Goal: Information Seeking & Learning: Check status

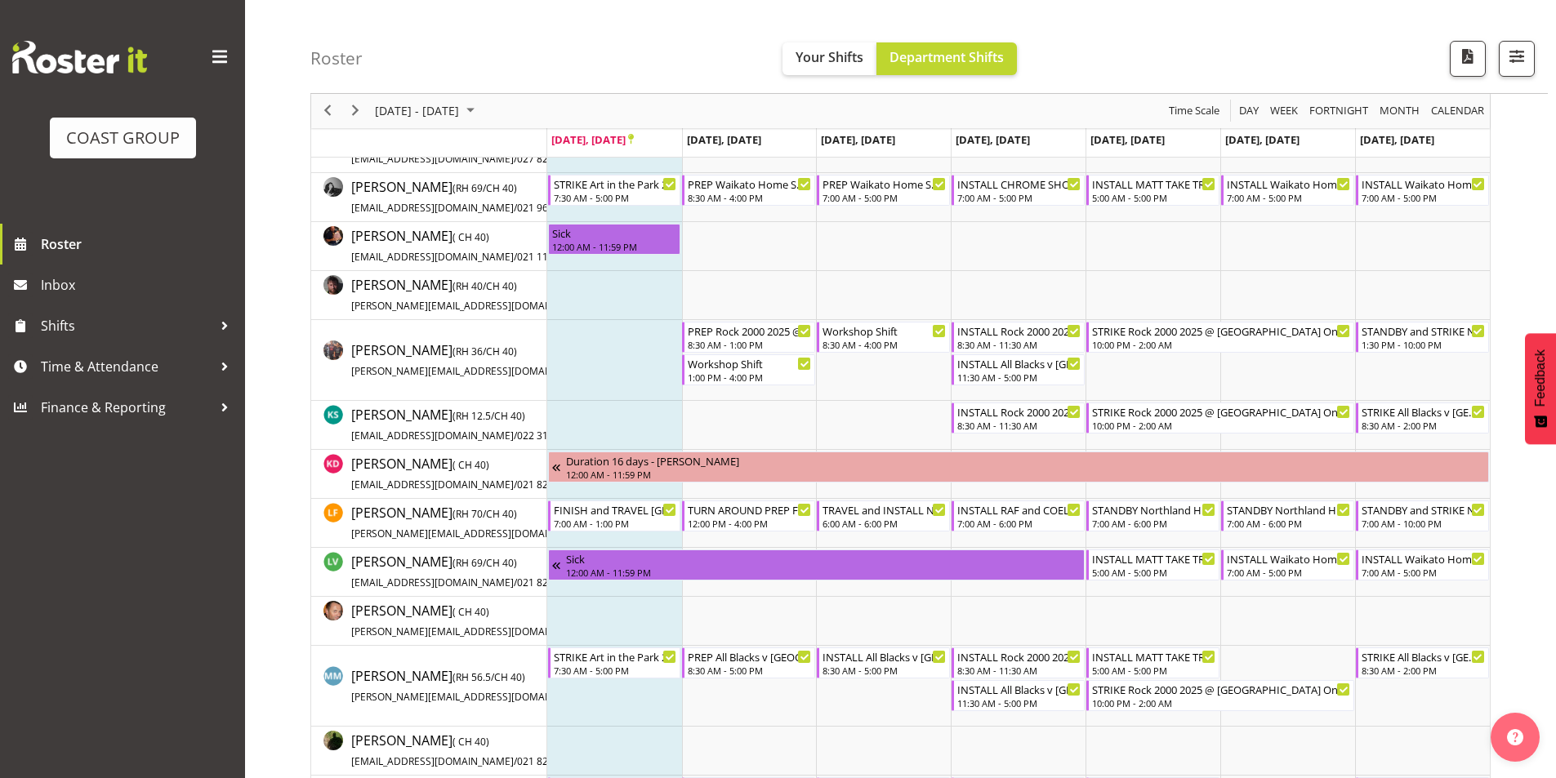
scroll to position [572, 0]
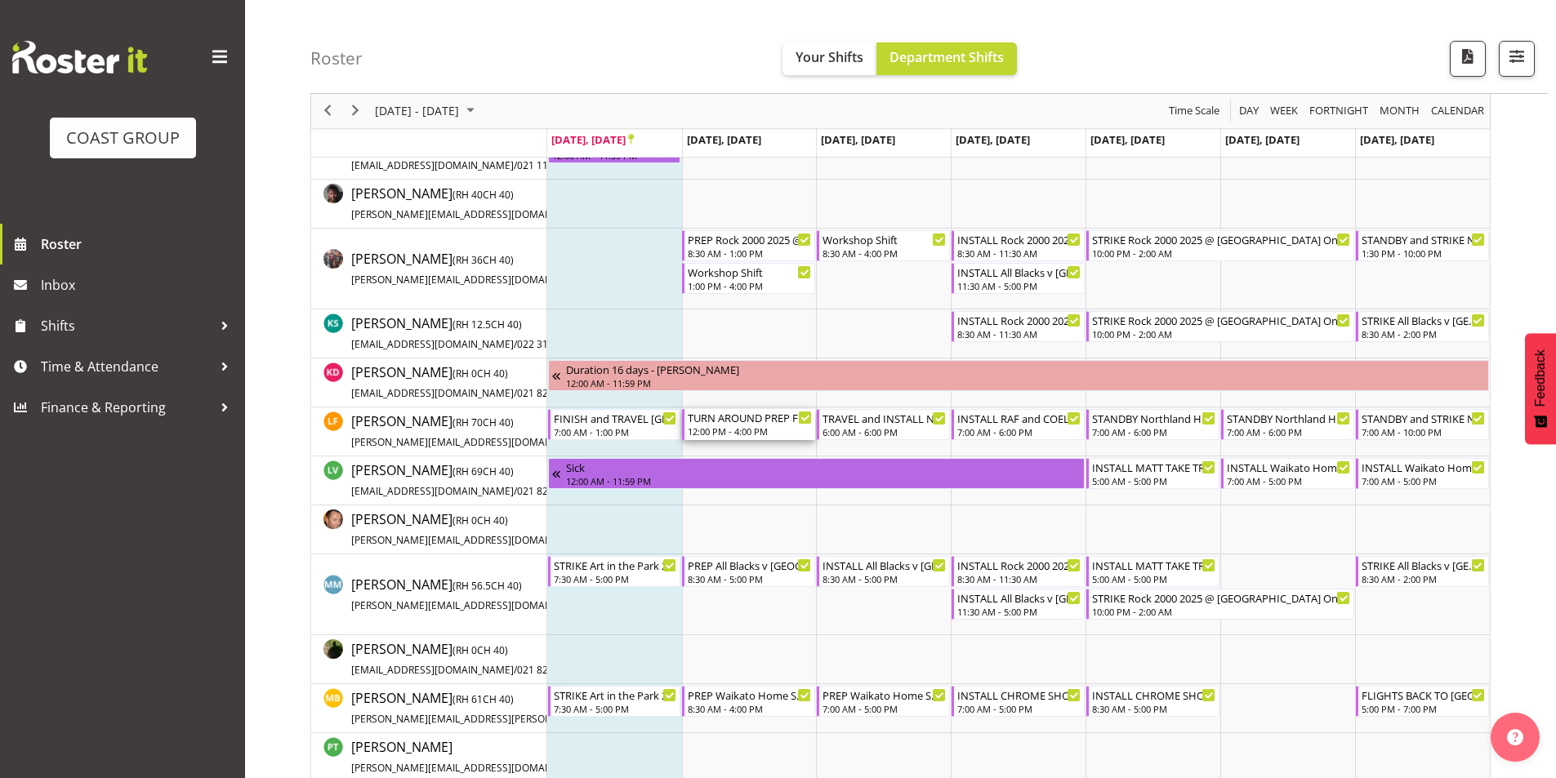
click at [764, 419] on div "TURN AROUND PREP FROM [GEOGRAPHIC_DATA] AND TRAVEL Northland Home and Lifestyle…" at bounding box center [750, 417] width 124 height 16
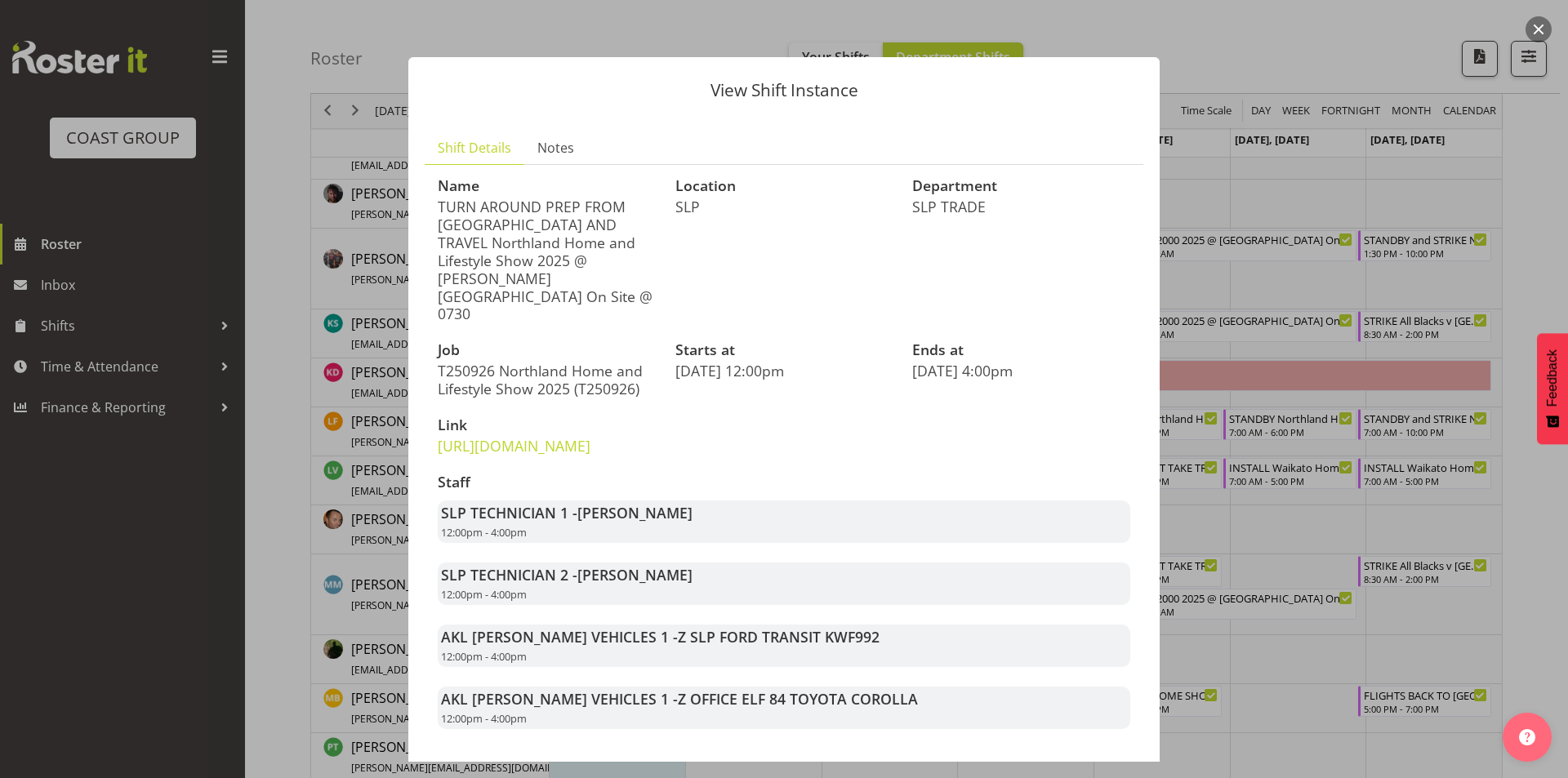
click at [1248, 216] on div at bounding box center [784, 389] width 1568 height 778
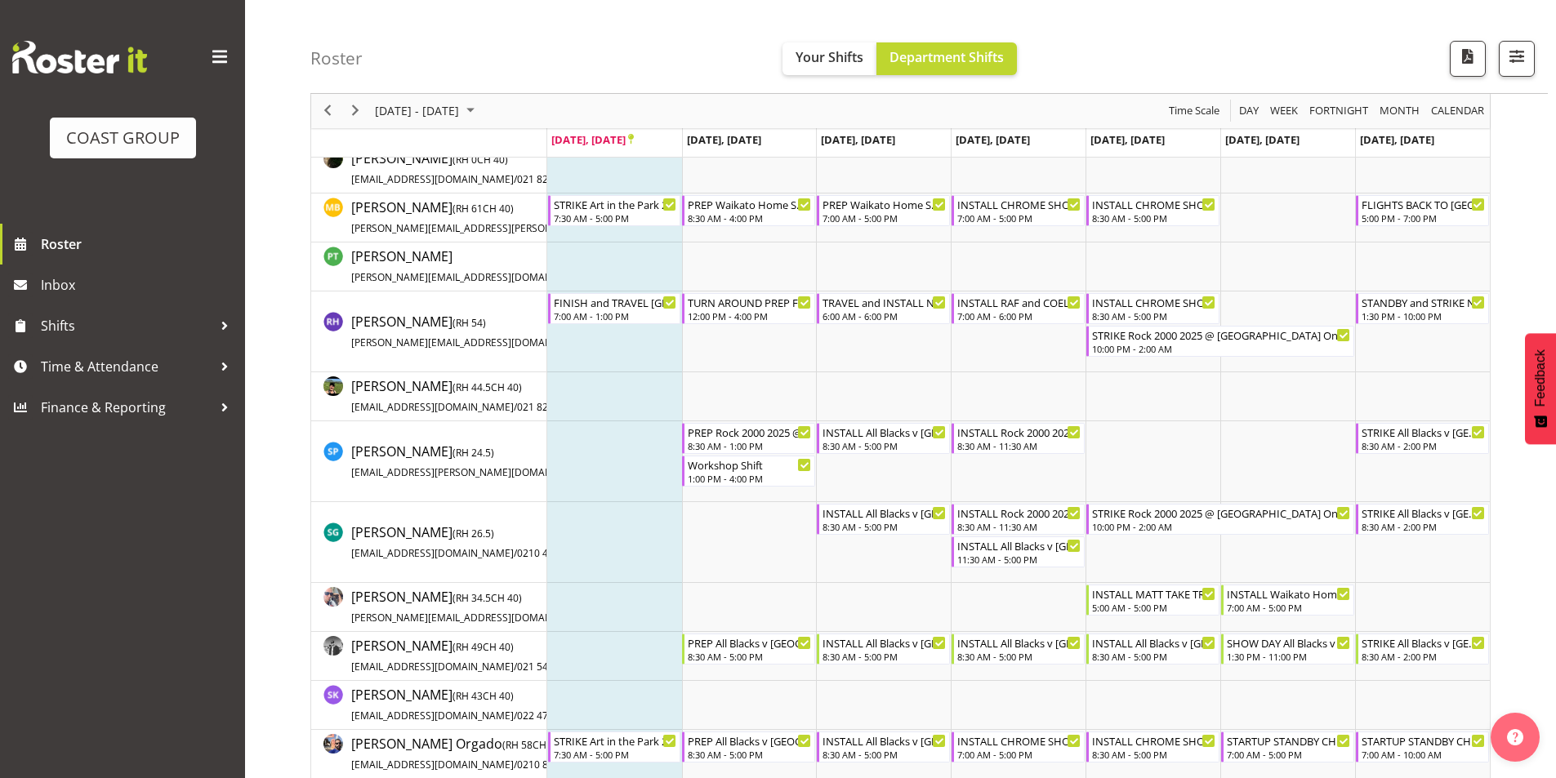
scroll to position [1058, 0]
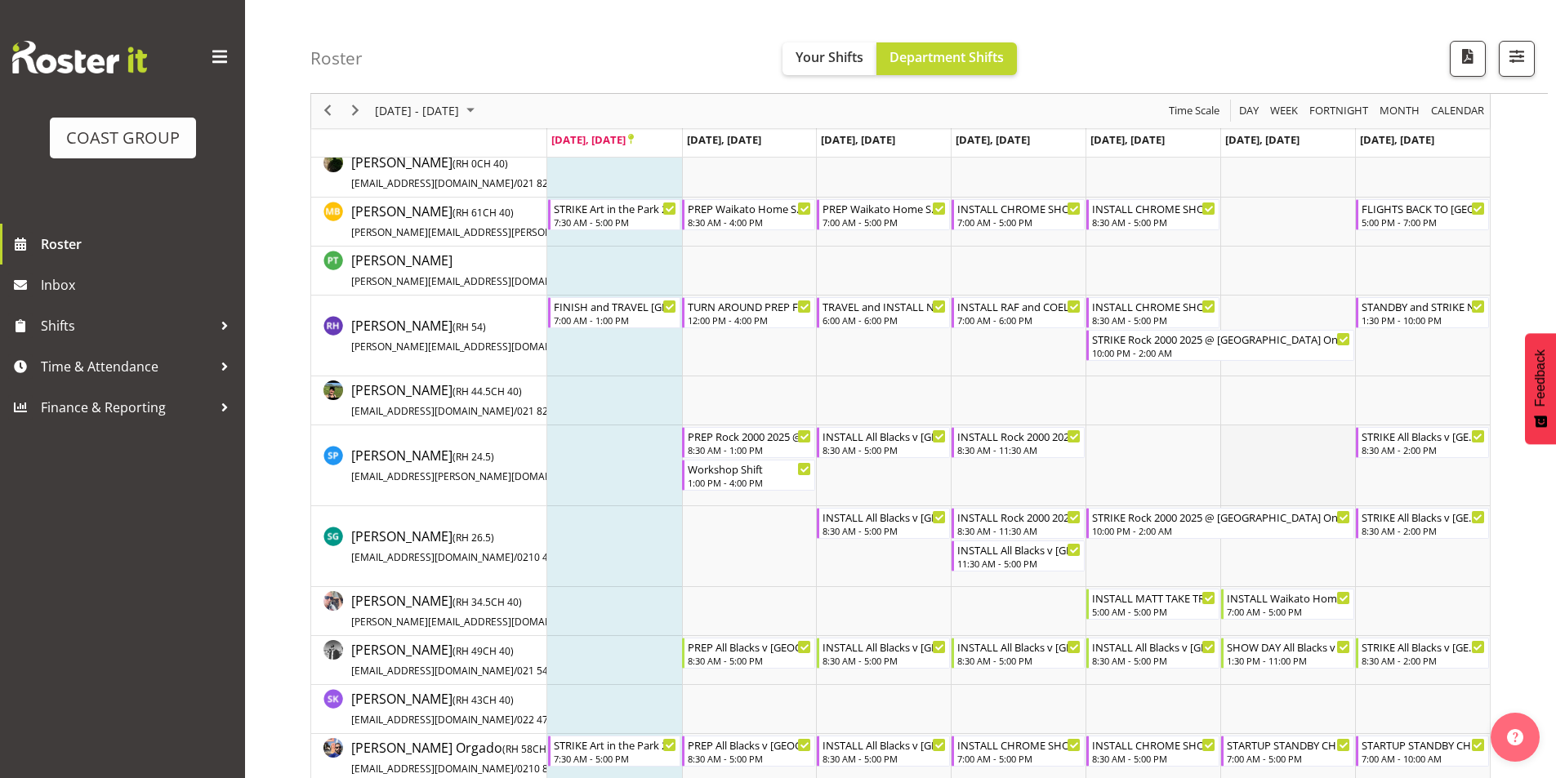
click at [1233, 442] on td "Timeline Week of September 22, 2025" at bounding box center [1287, 465] width 135 height 81
click at [959, 442] on div "INSTALL Rock 2000 2025 [PERSON_NAME] SMALL SCISSOR ON RETURN TO WORK @ [GEOGRAP…" at bounding box center [1019, 435] width 124 height 16
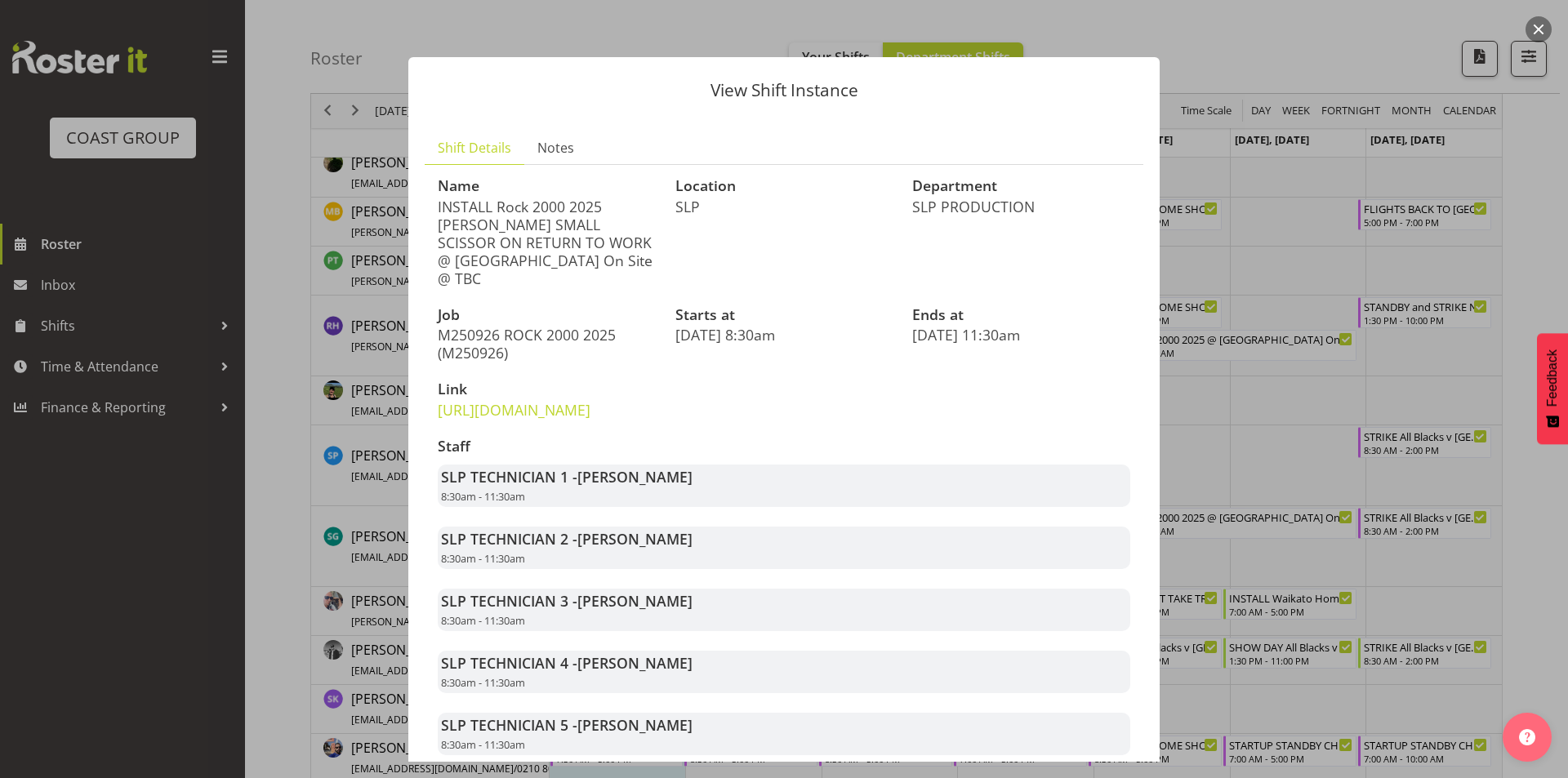
click at [1321, 448] on div at bounding box center [784, 389] width 1568 height 778
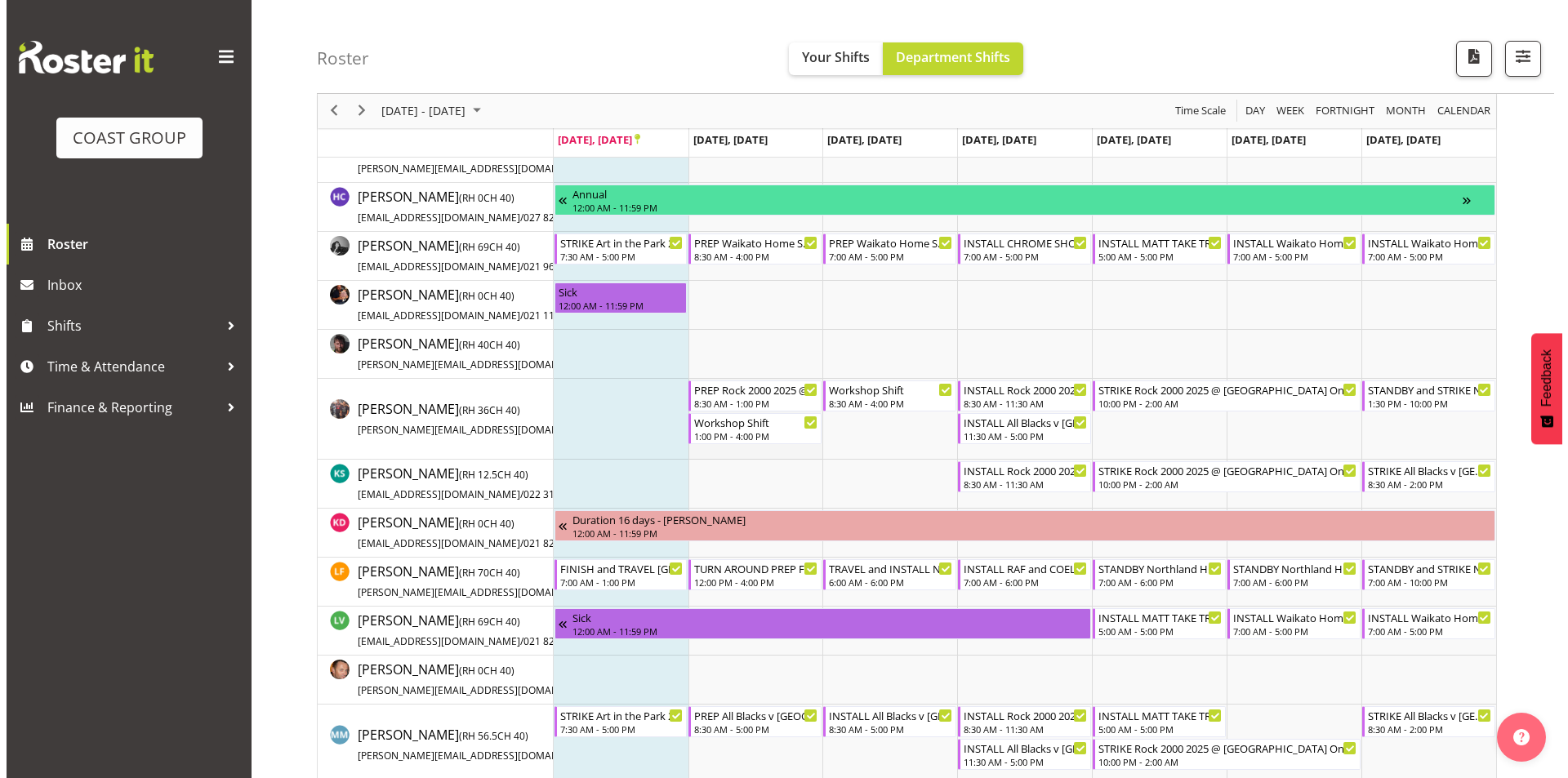
scroll to position [323, 0]
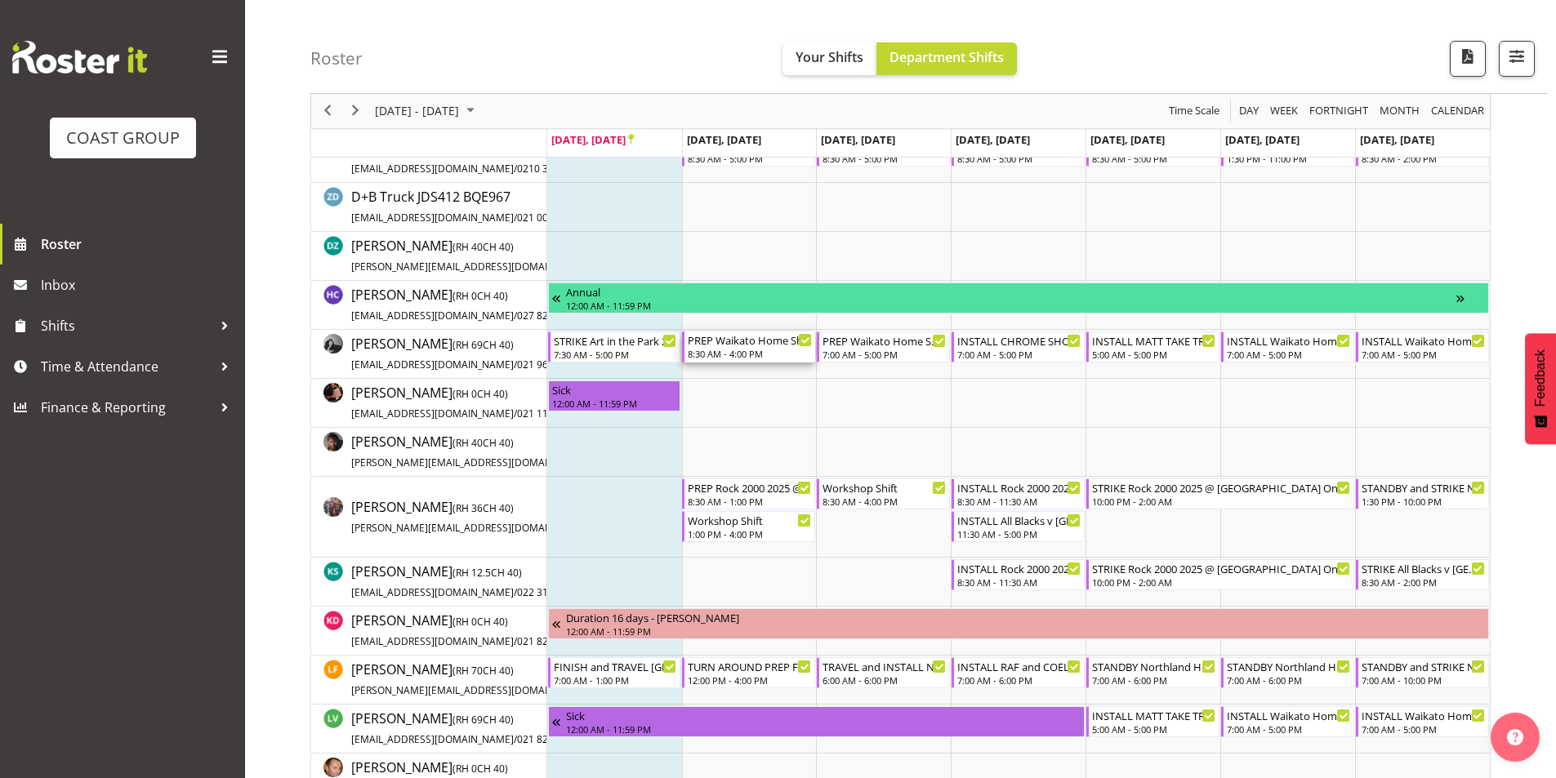
click at [748, 354] on div "8:30 AM - 4:00 PM" at bounding box center [750, 353] width 124 height 13
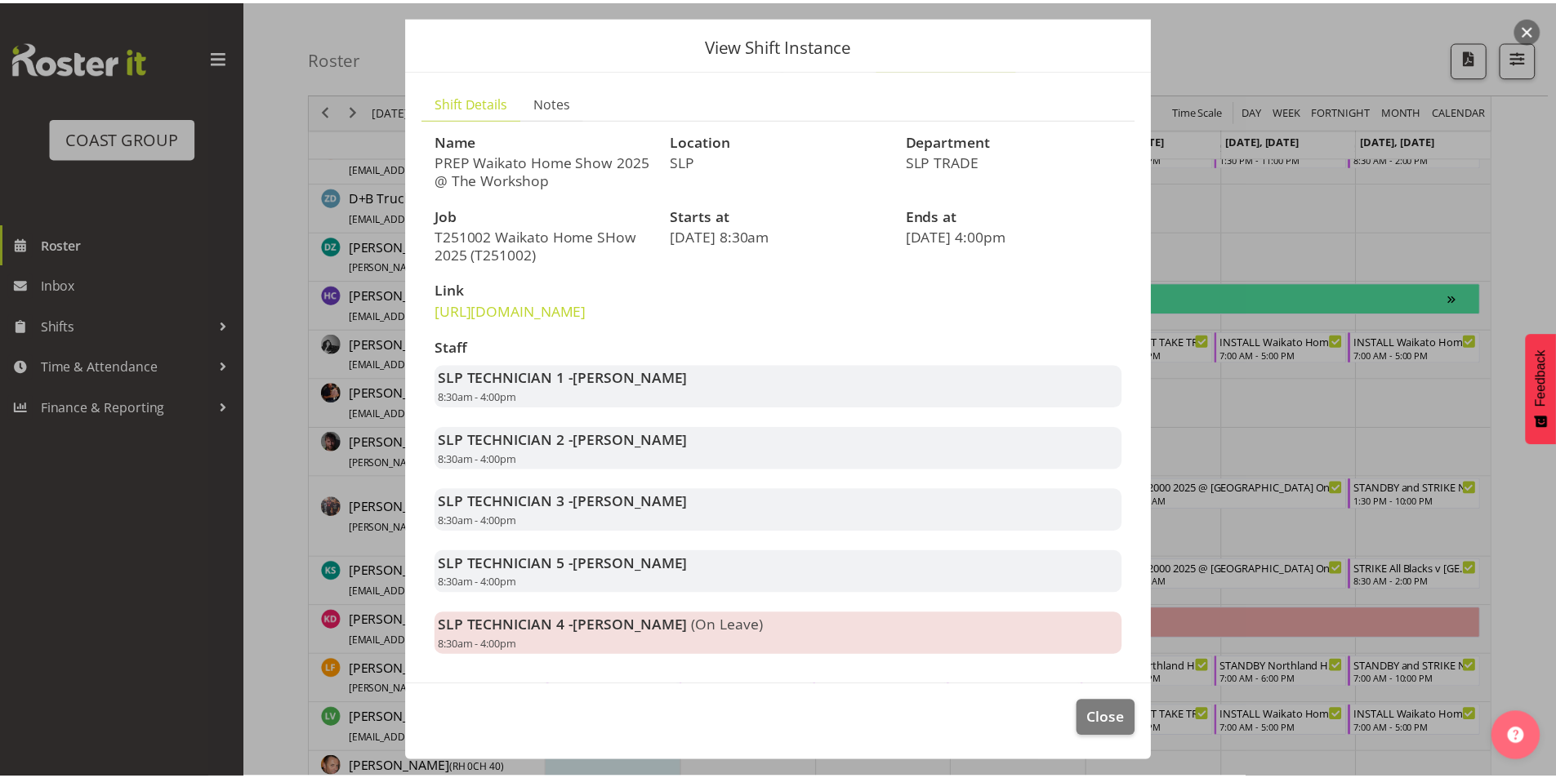
scroll to position [82, 0]
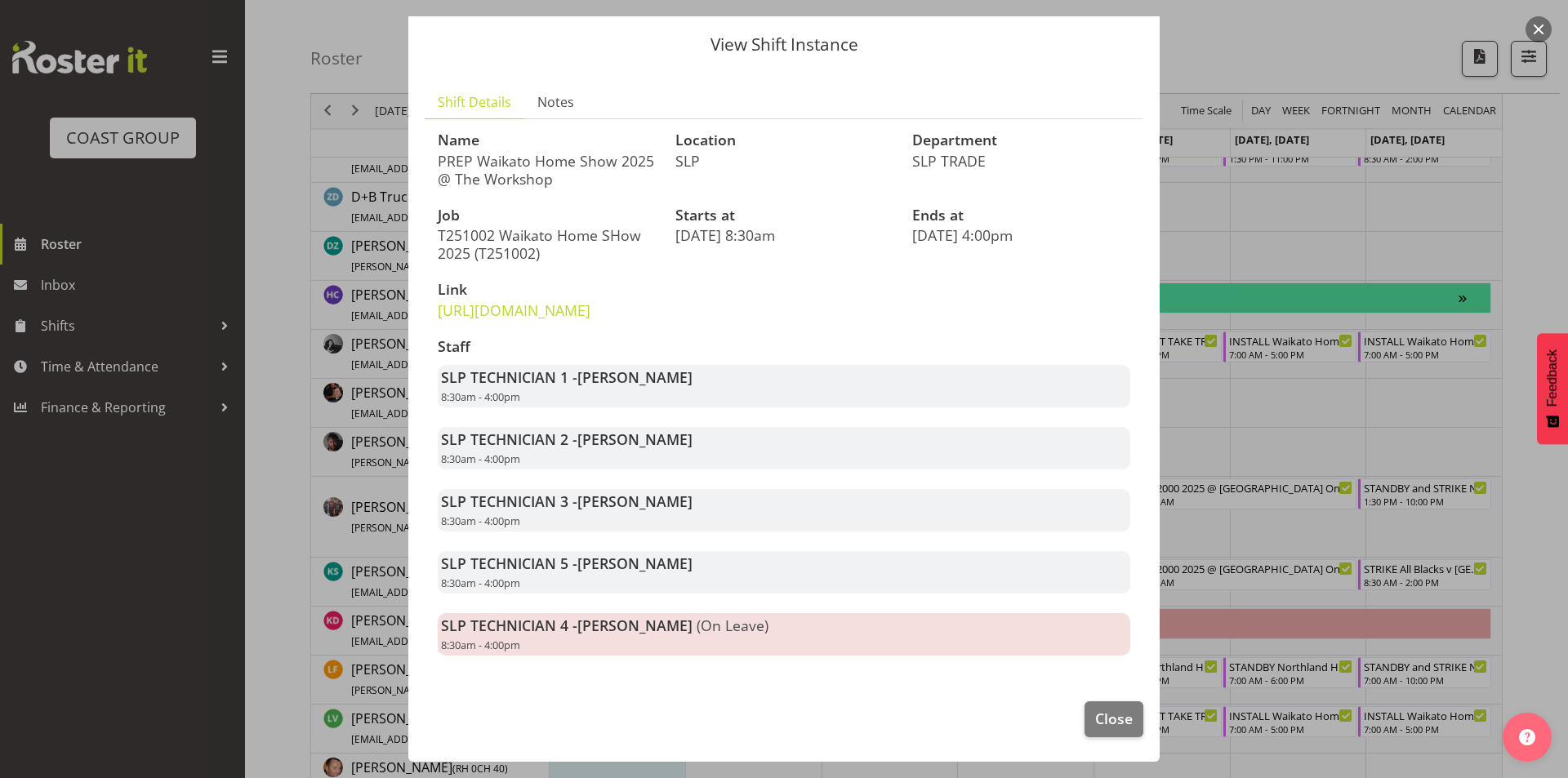
click at [1321, 423] on div at bounding box center [784, 389] width 1568 height 778
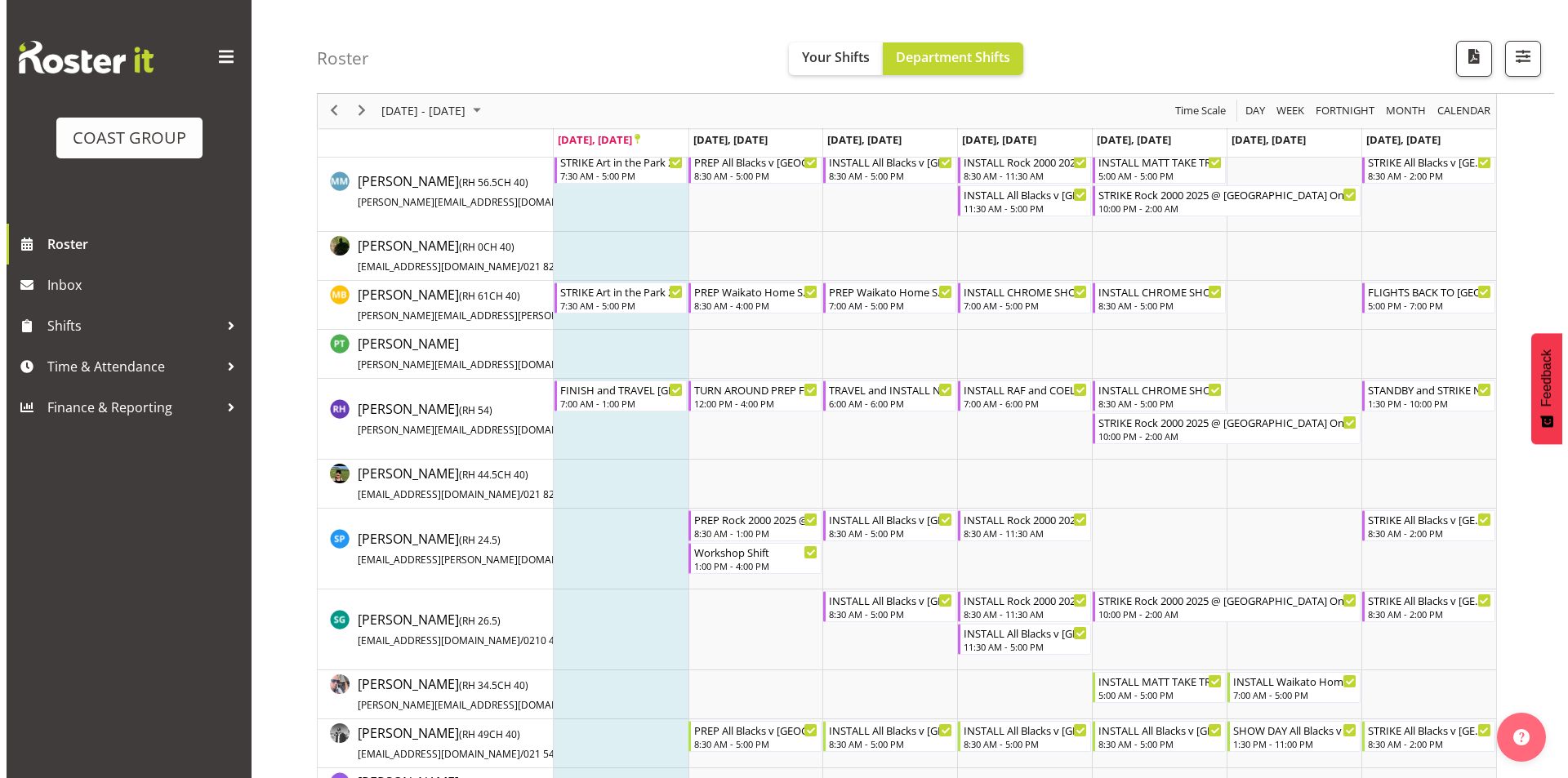
scroll to position [977, 0]
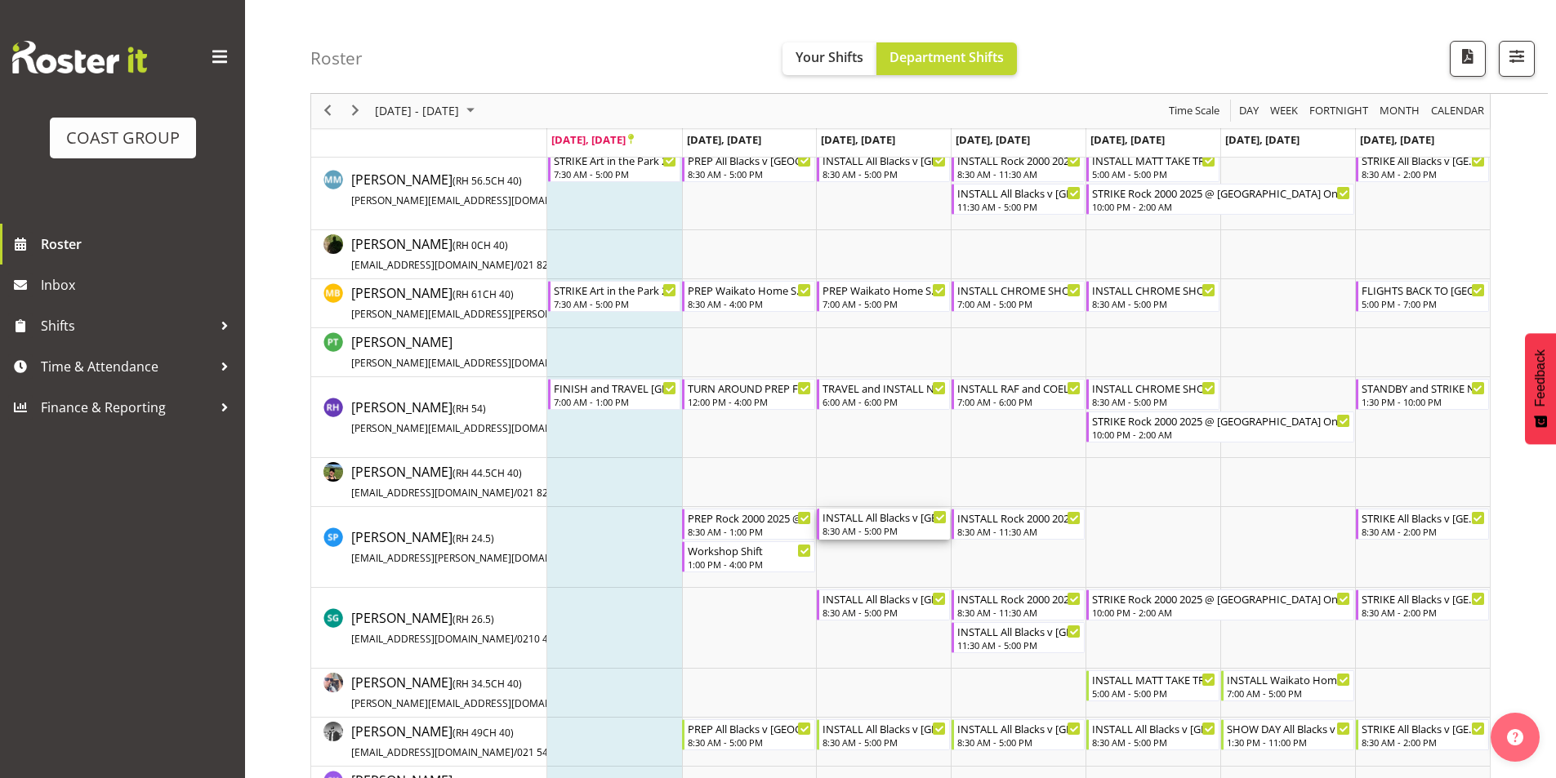
click at [866, 530] on div "INSTALL All Blacks v [GEOGRAPHIC_DATA] 2025 @ [GEOGRAPHIC_DATA] On Site @ TBC 8…" at bounding box center [884, 524] width 124 height 31
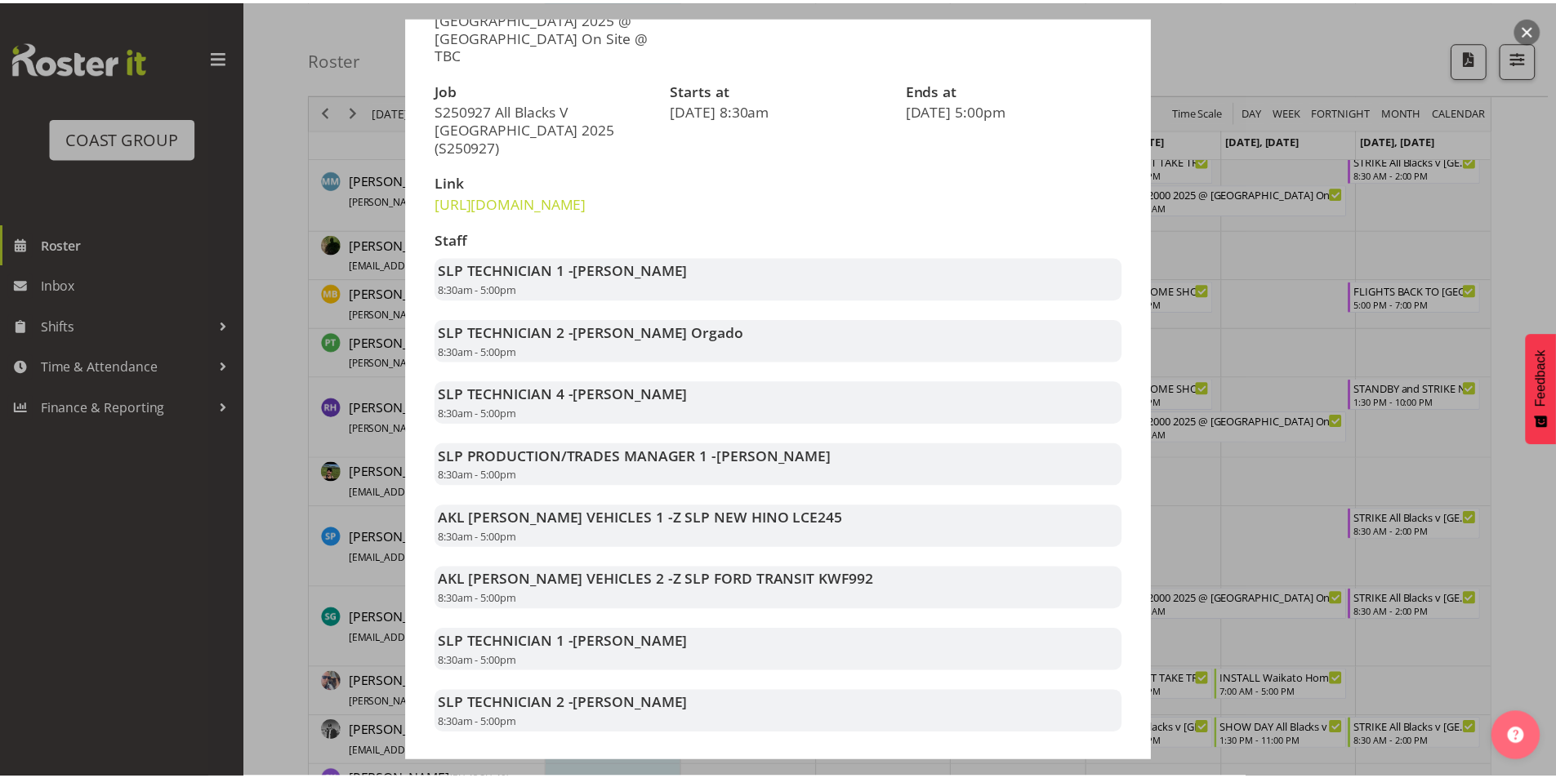
scroll to position [245, 0]
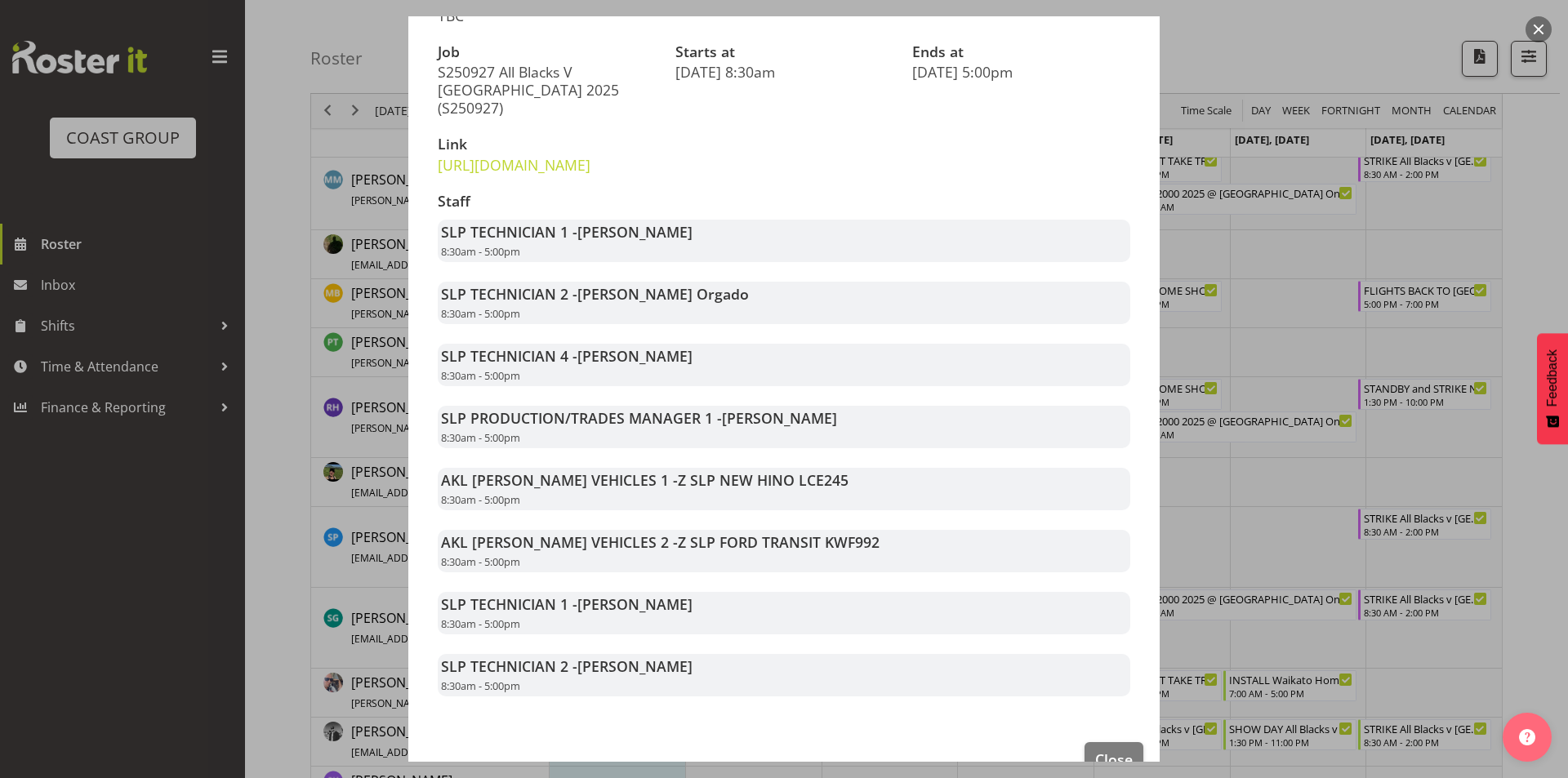
click at [1273, 488] on div at bounding box center [784, 389] width 1568 height 778
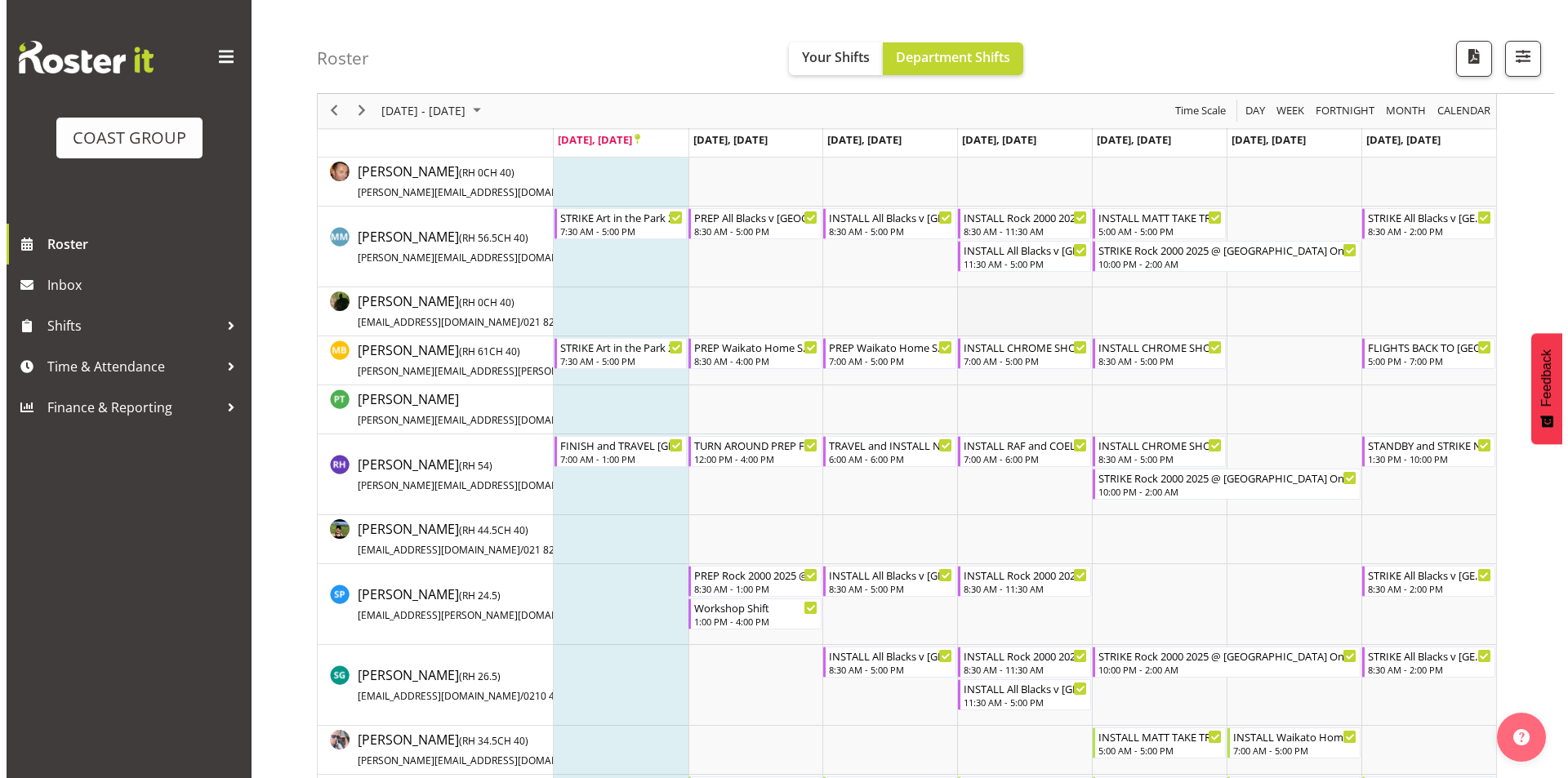
scroll to position [895, 0]
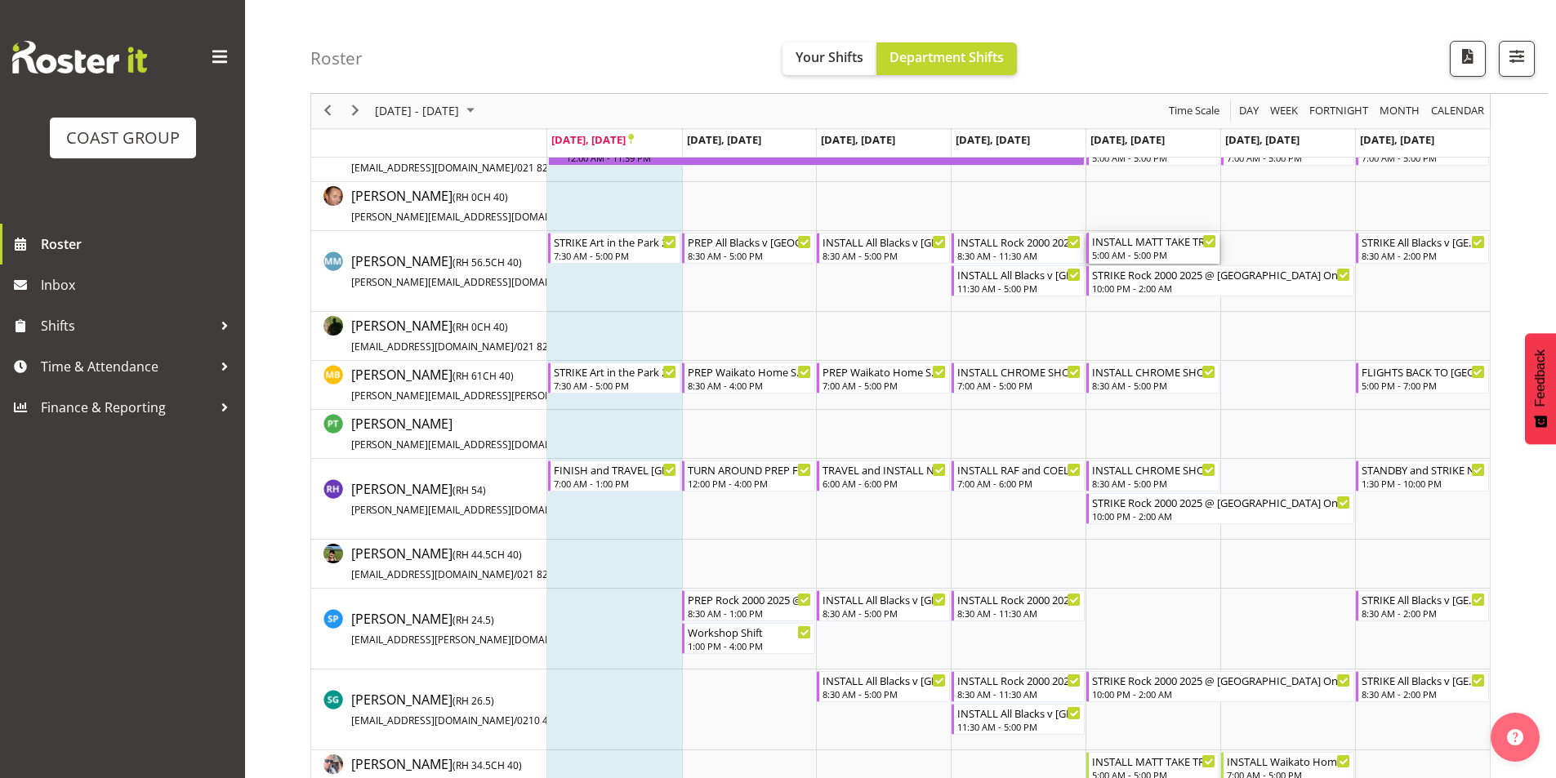
click at [1147, 253] on div "5:00 AM - 5:00 PM" at bounding box center [1154, 254] width 124 height 13
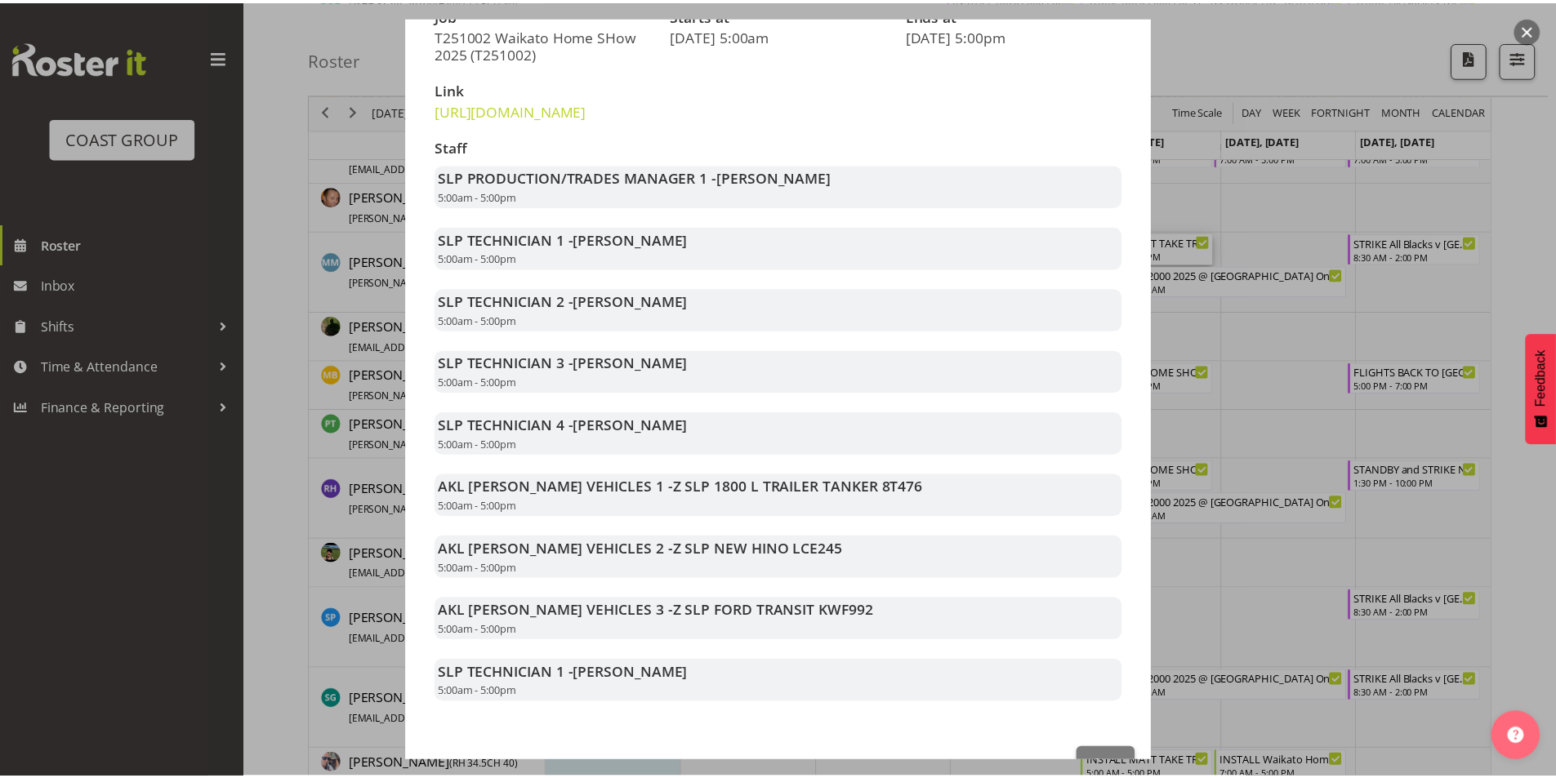
scroll to position [327, 0]
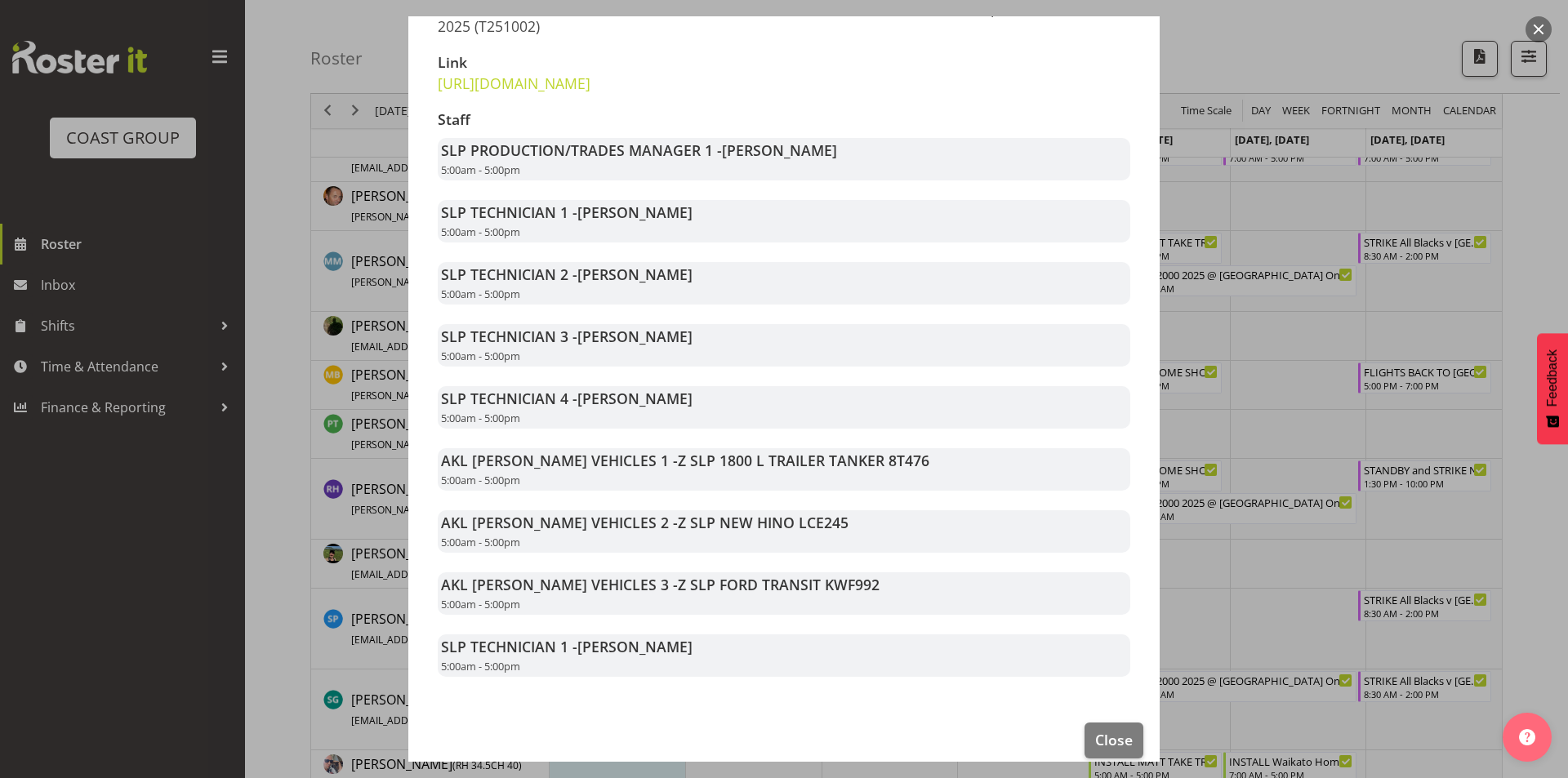
click at [1269, 479] on div at bounding box center [784, 389] width 1568 height 778
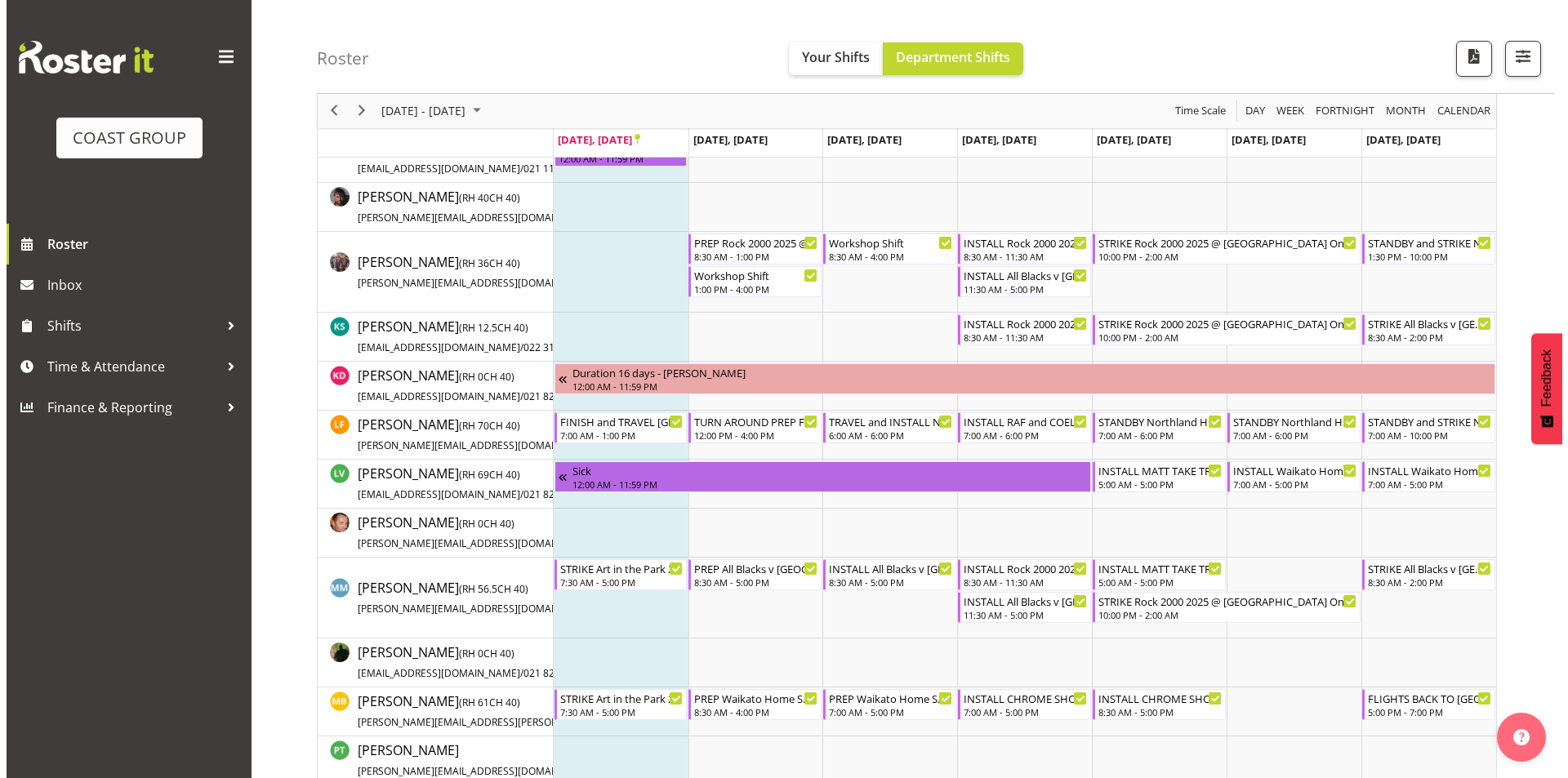
scroll to position [405, 0]
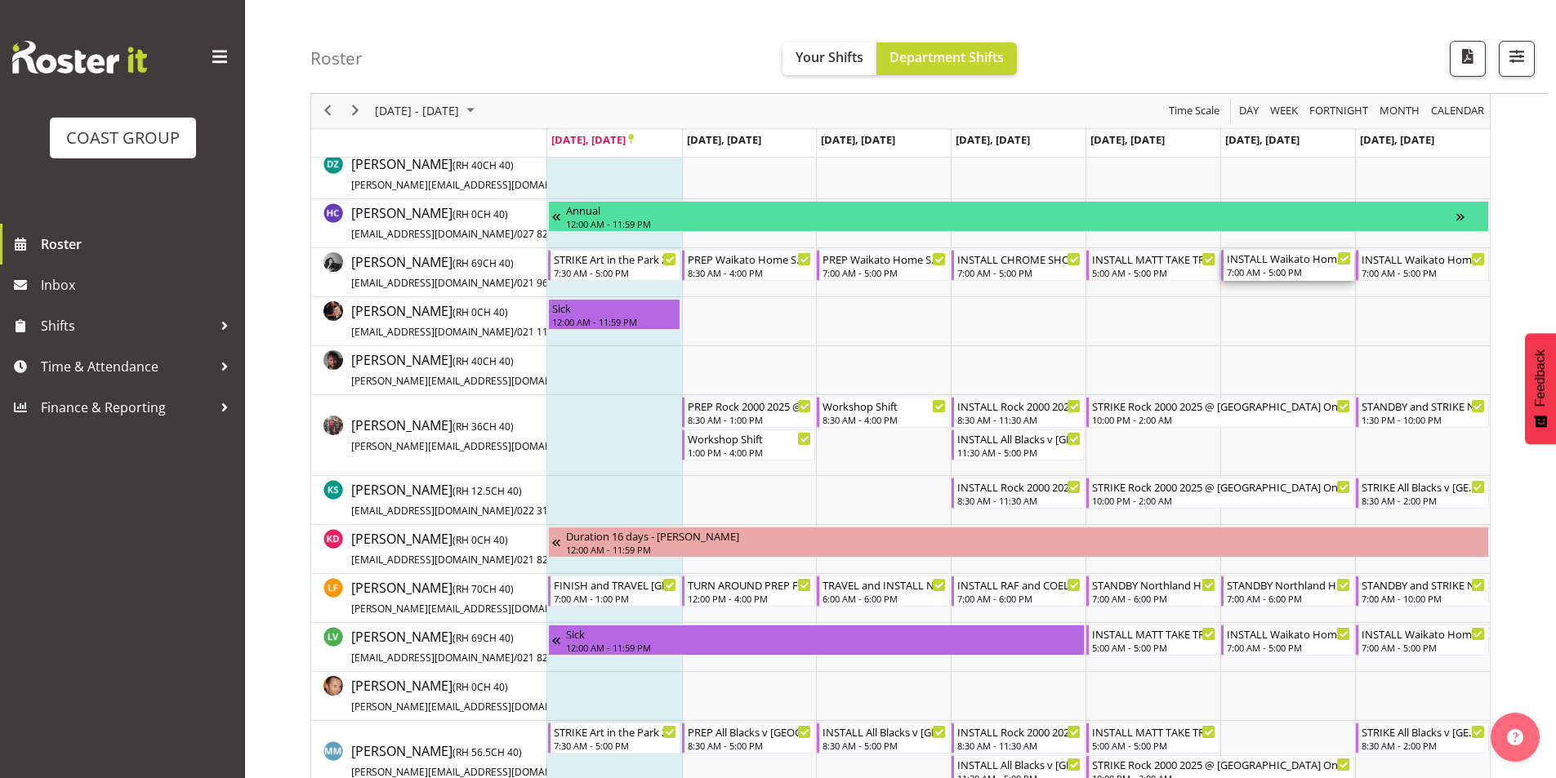
click at [1275, 266] on div "INSTALL Waikato Home Show 2025 @ [GEOGRAPHIC_DATA] 7:00 AM - 5:00 PM" at bounding box center [1289, 265] width 124 height 31
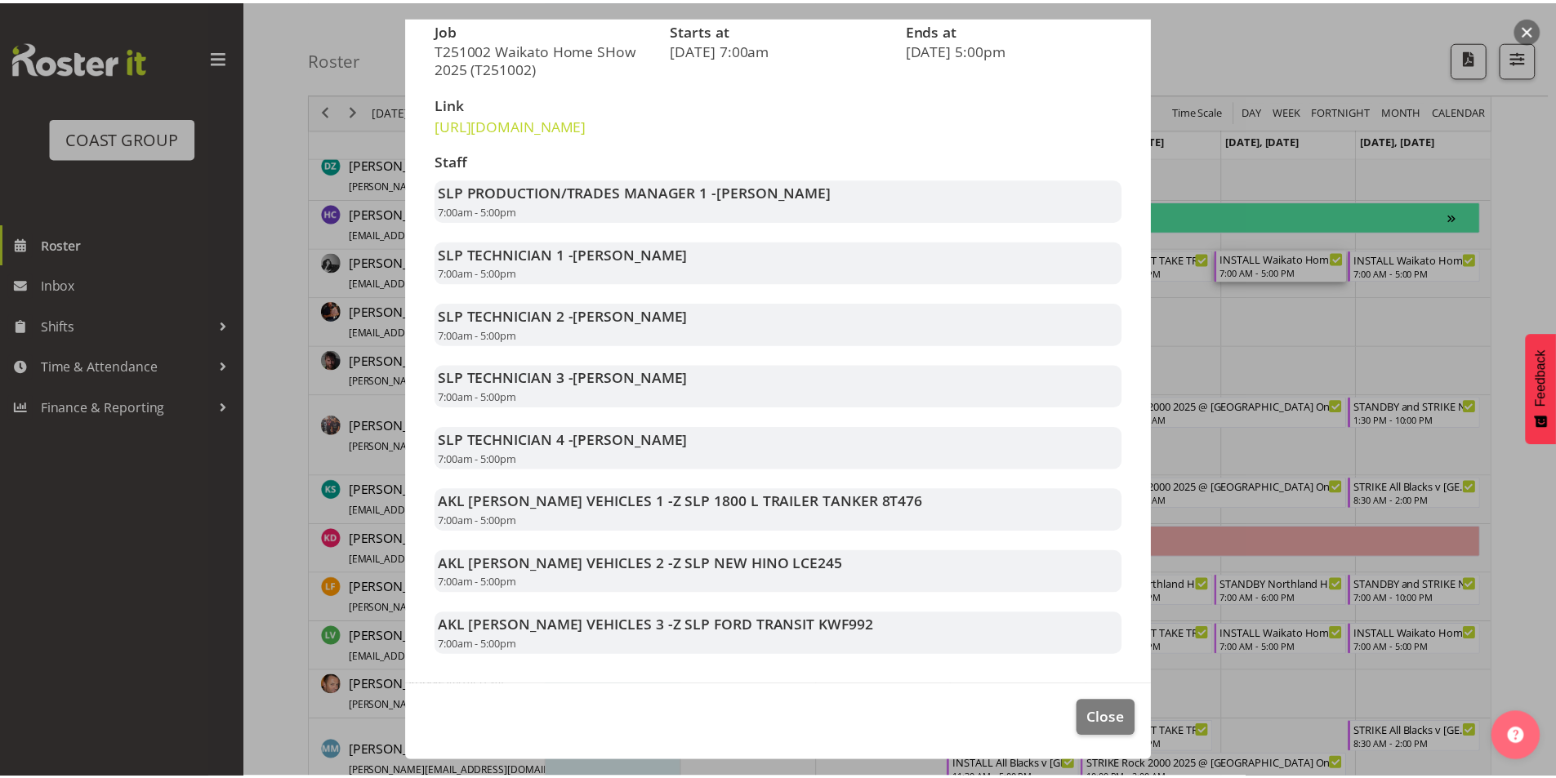
scroll to position [268, 0]
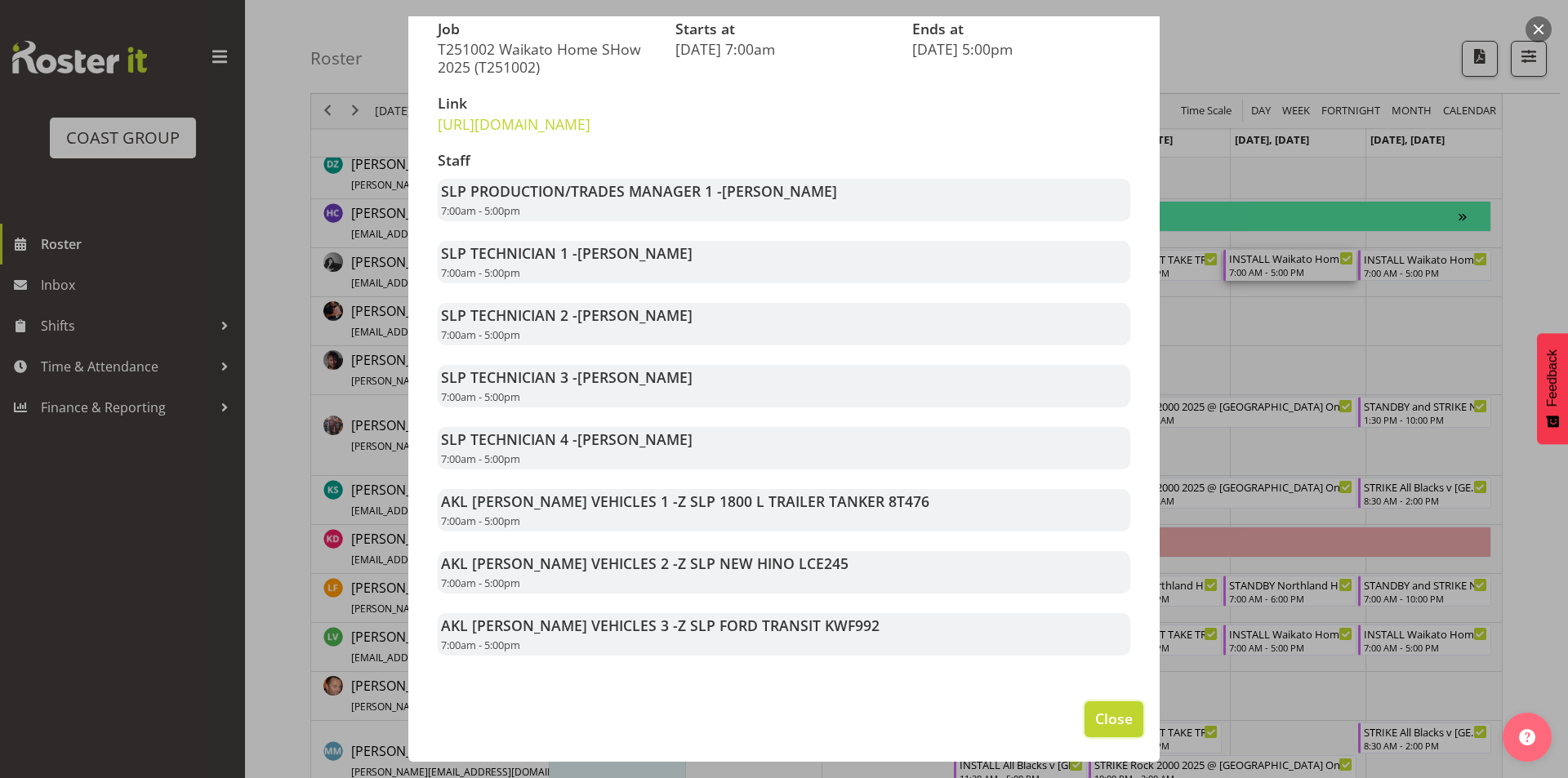
click at [1095, 718] on span "Close" at bounding box center [1114, 718] width 38 height 21
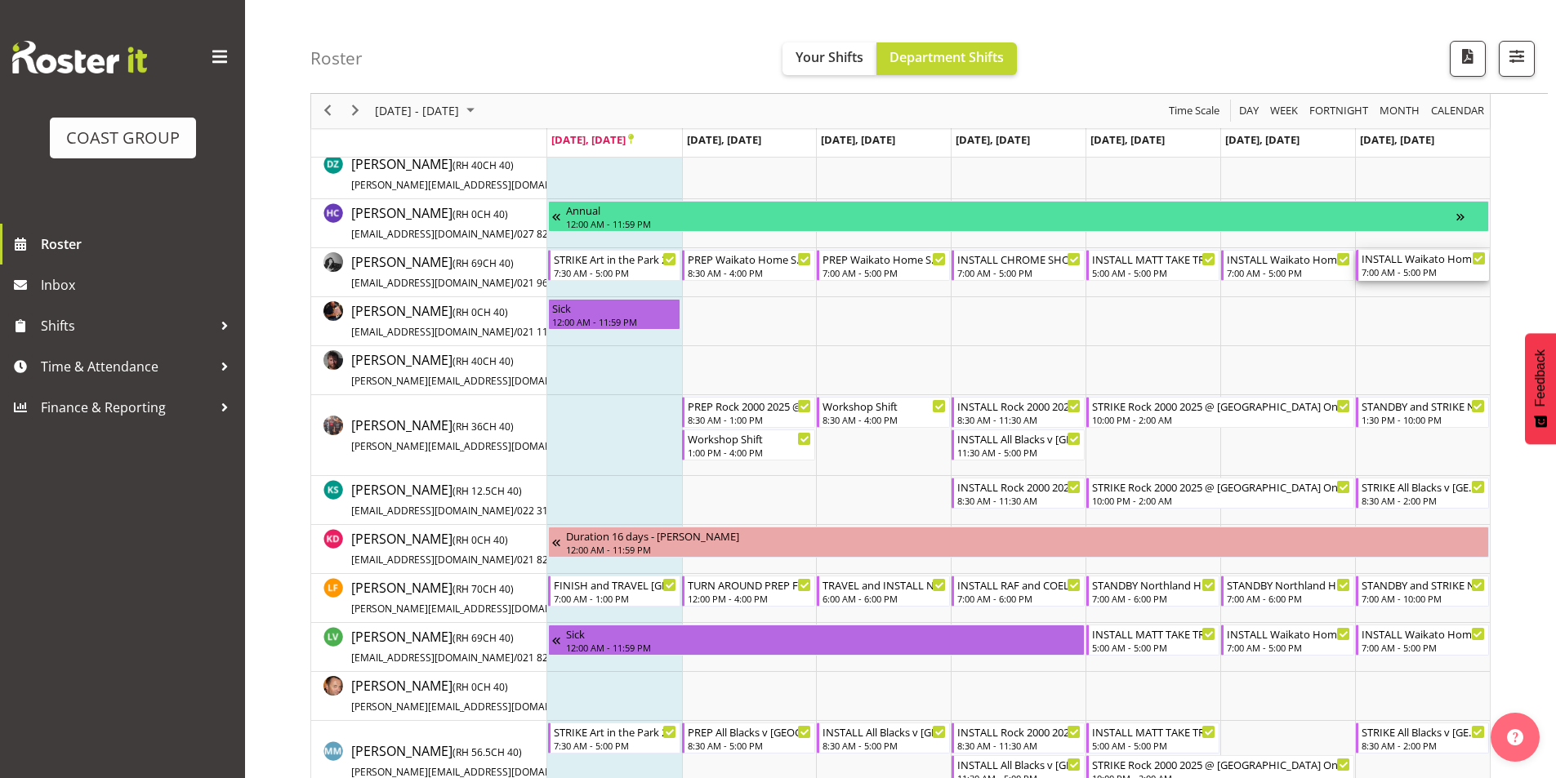
click at [1417, 258] on div "INSTALL Waikato Home Show 2025 @ [GEOGRAPHIC_DATA]" at bounding box center [1423, 258] width 124 height 16
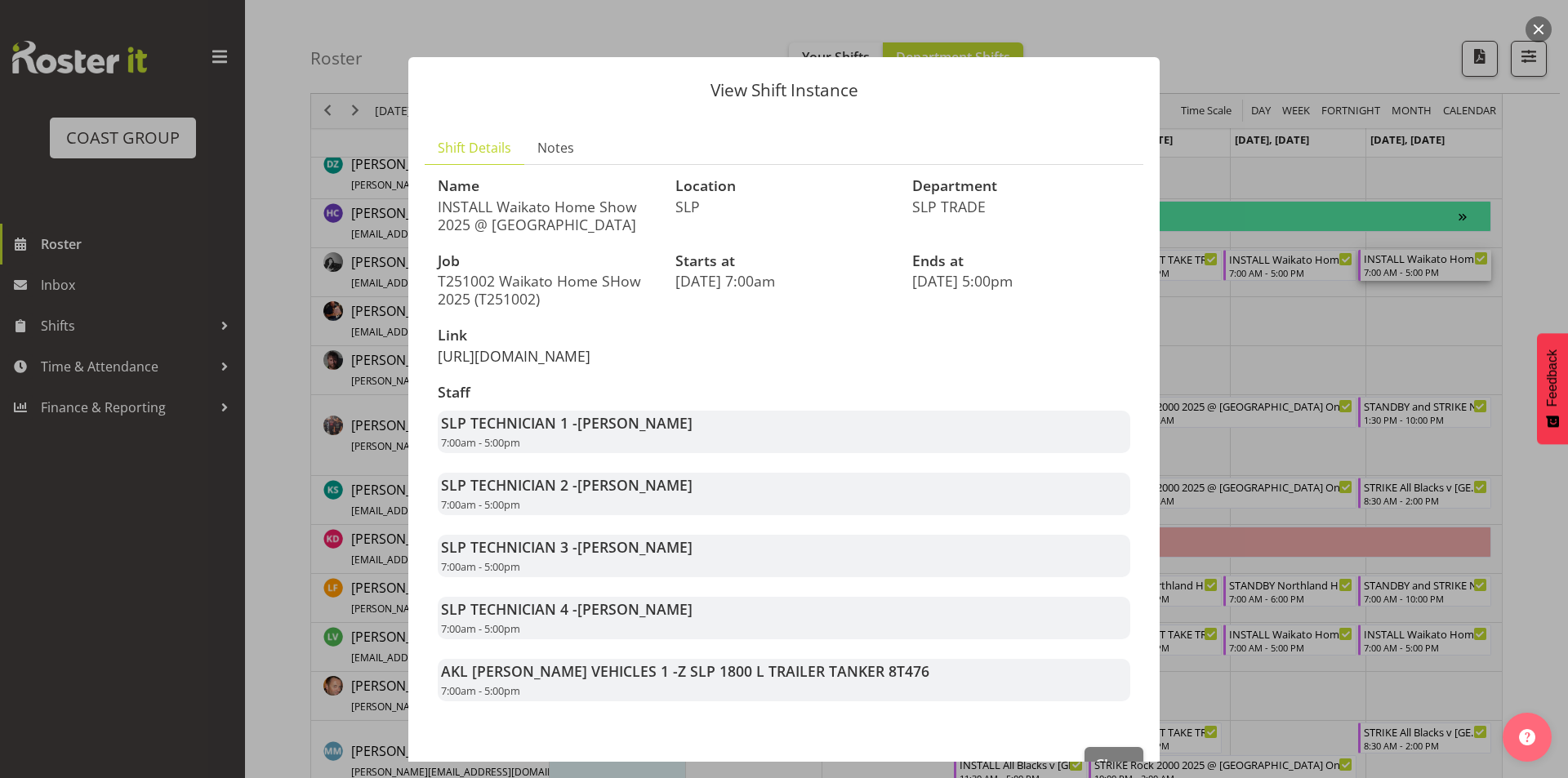
click at [524, 366] on link "[URL][DOMAIN_NAME]" at bounding box center [514, 356] width 153 height 20
click at [1532, 24] on button "button" at bounding box center [1539, 29] width 26 height 26
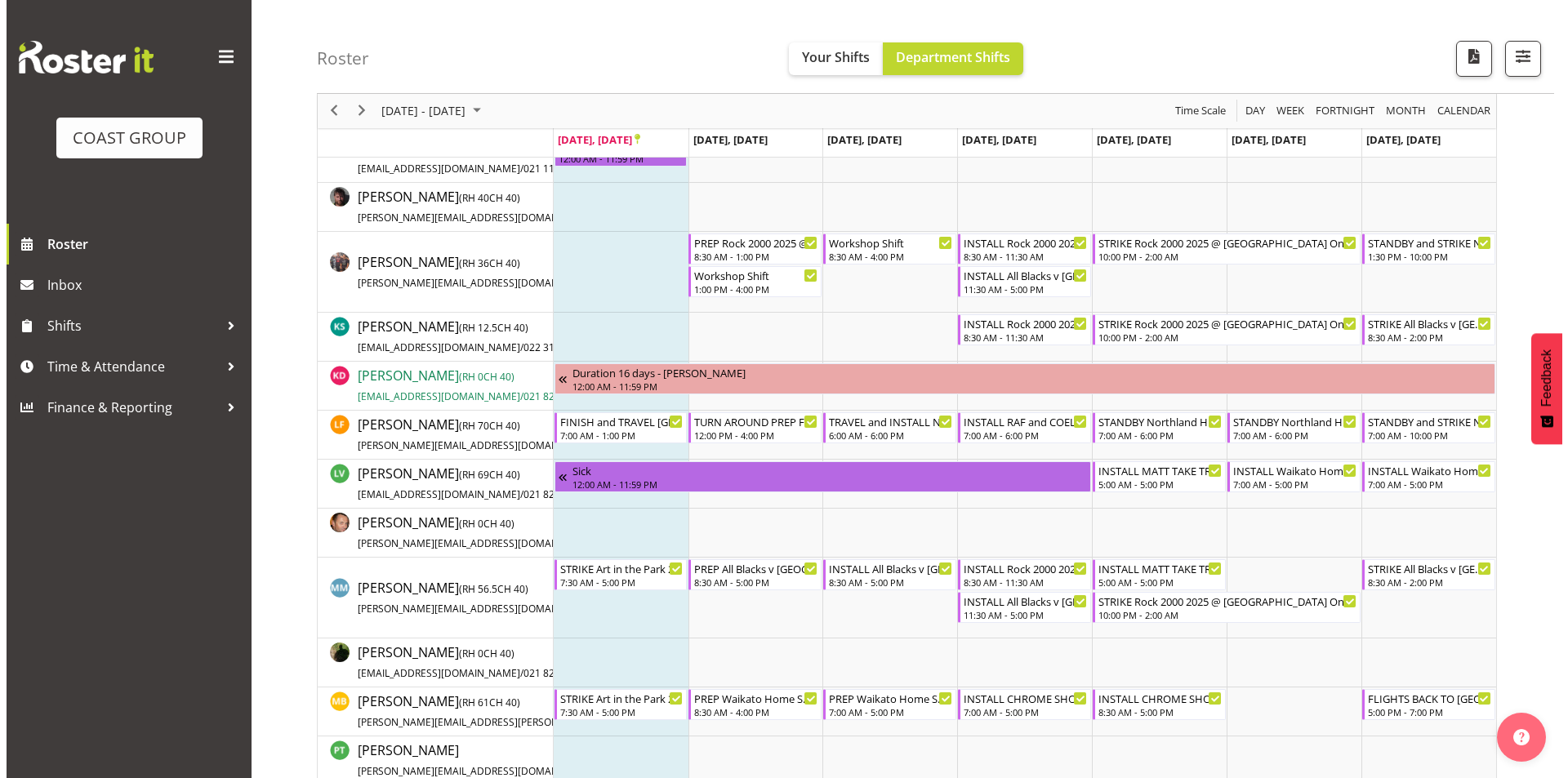
scroll to position [650, 0]
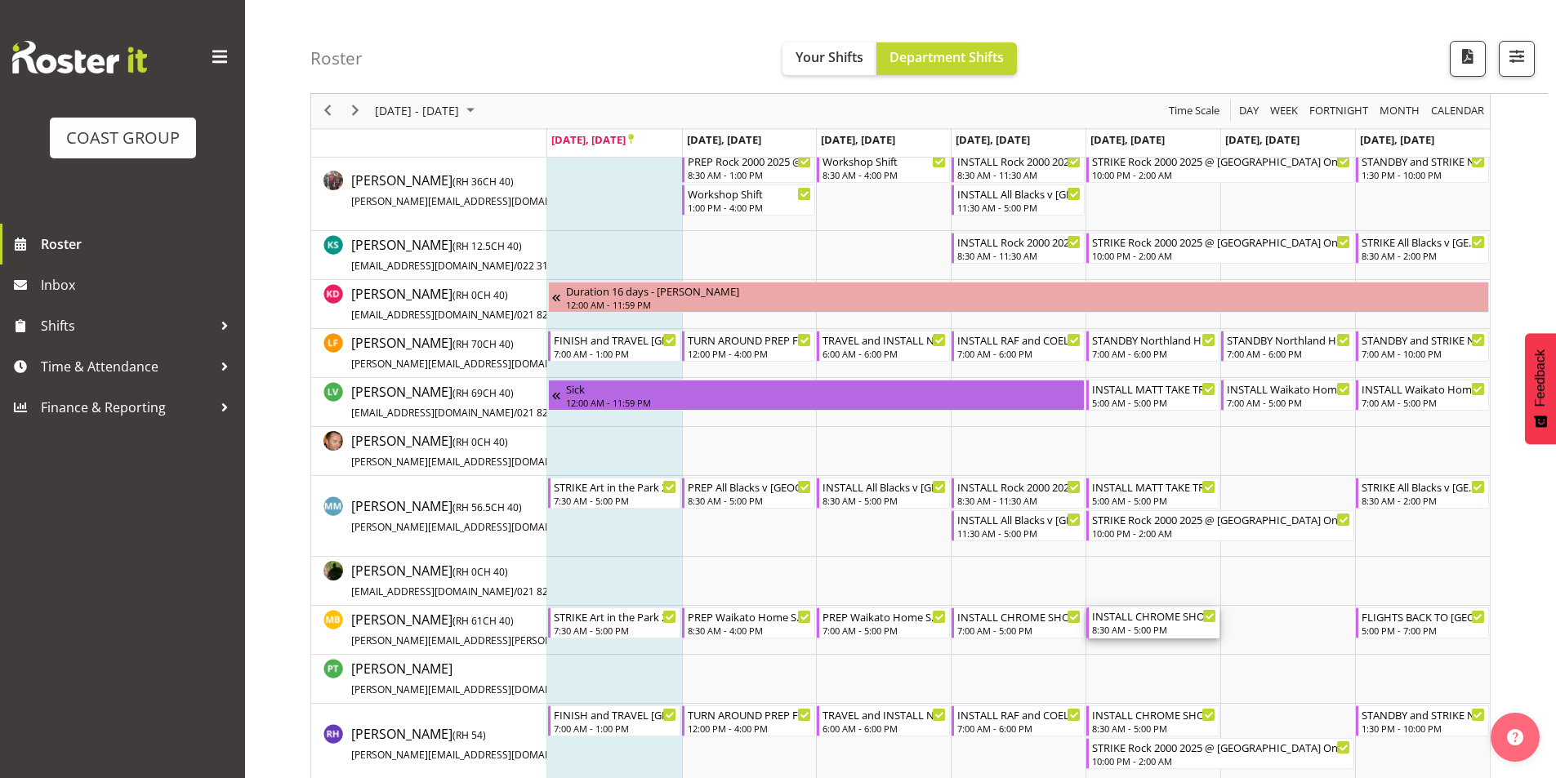
click at [1166, 629] on div "8:30 AM - 5:00 PM" at bounding box center [1154, 629] width 124 height 13
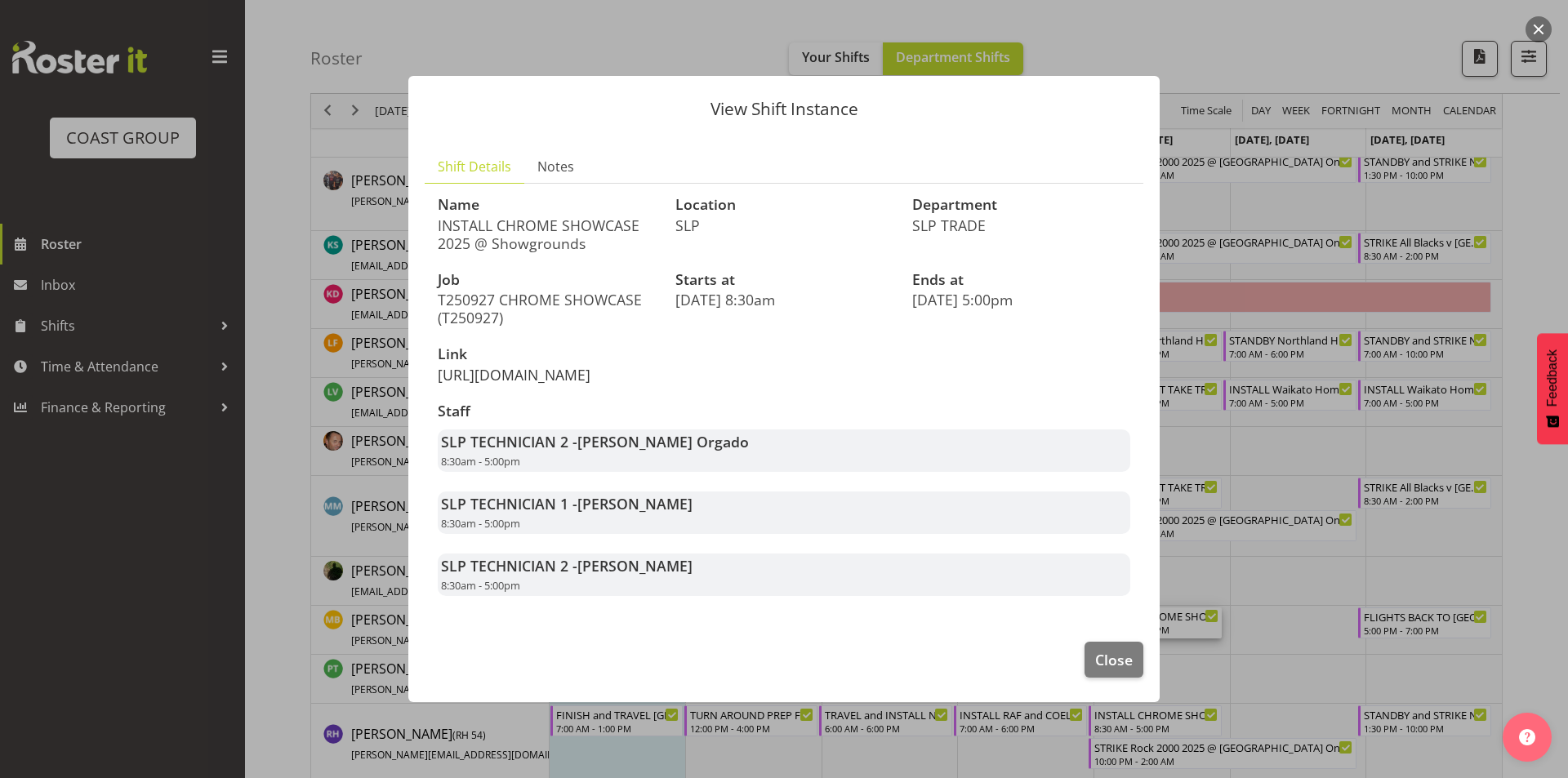
click at [590, 371] on link "[URL][DOMAIN_NAME]" at bounding box center [514, 375] width 153 height 20
click at [1096, 670] on span "Close" at bounding box center [1114, 659] width 38 height 21
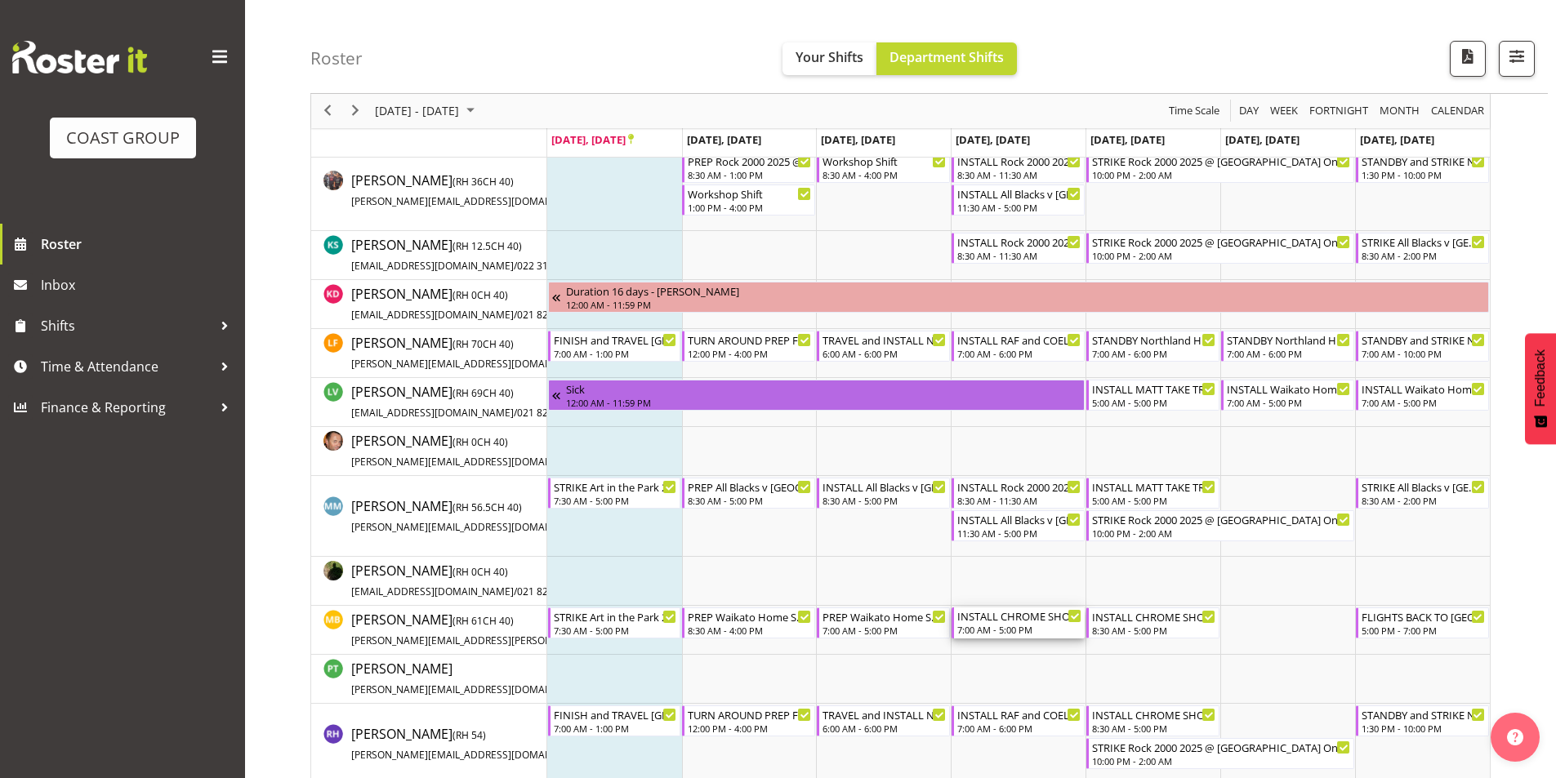
click at [983, 619] on div "INSTALL CHROME SHOWCASE 2025 @ Showgrounds" at bounding box center [1019, 616] width 124 height 16
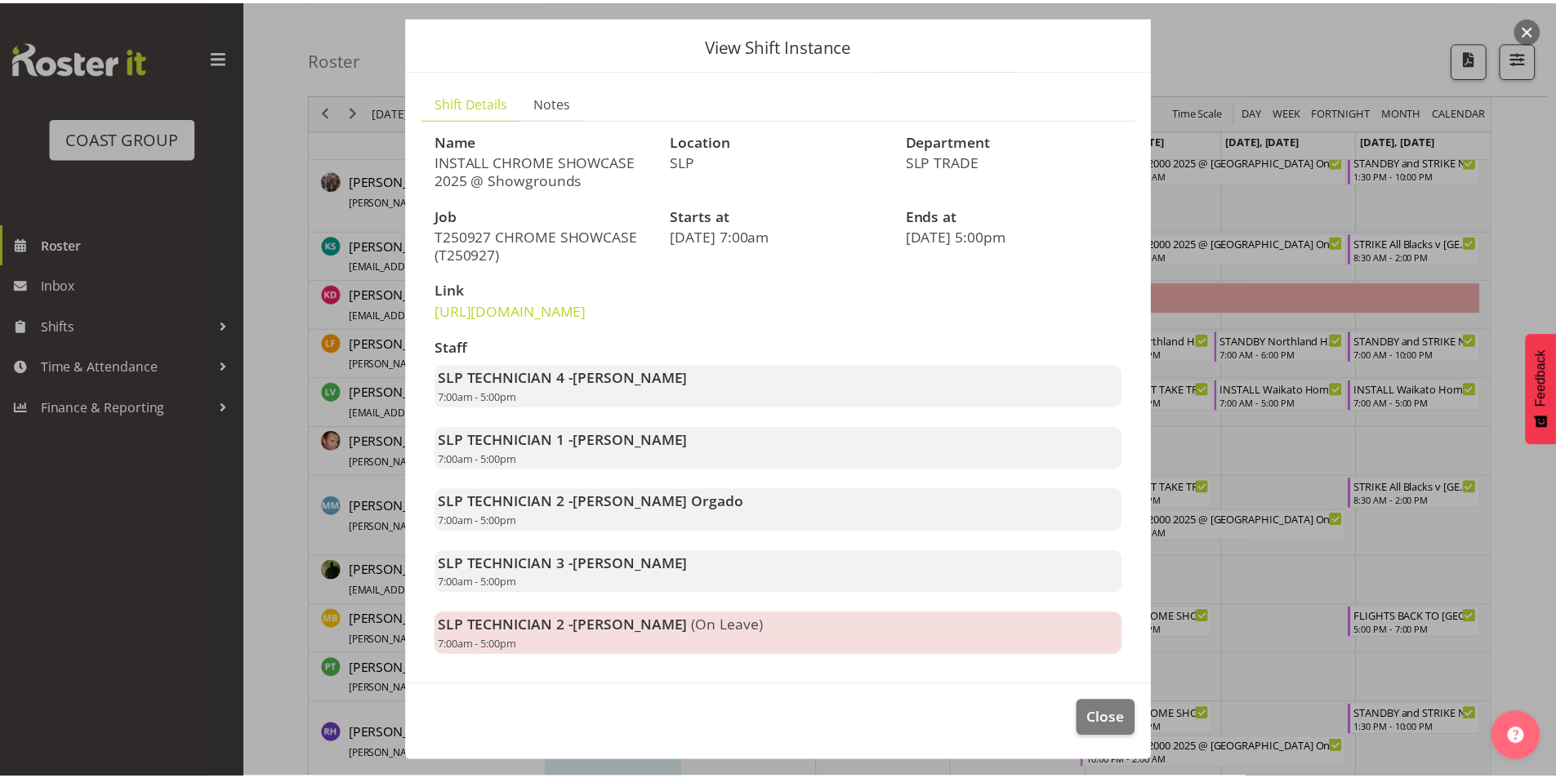
scroll to position [82, 0]
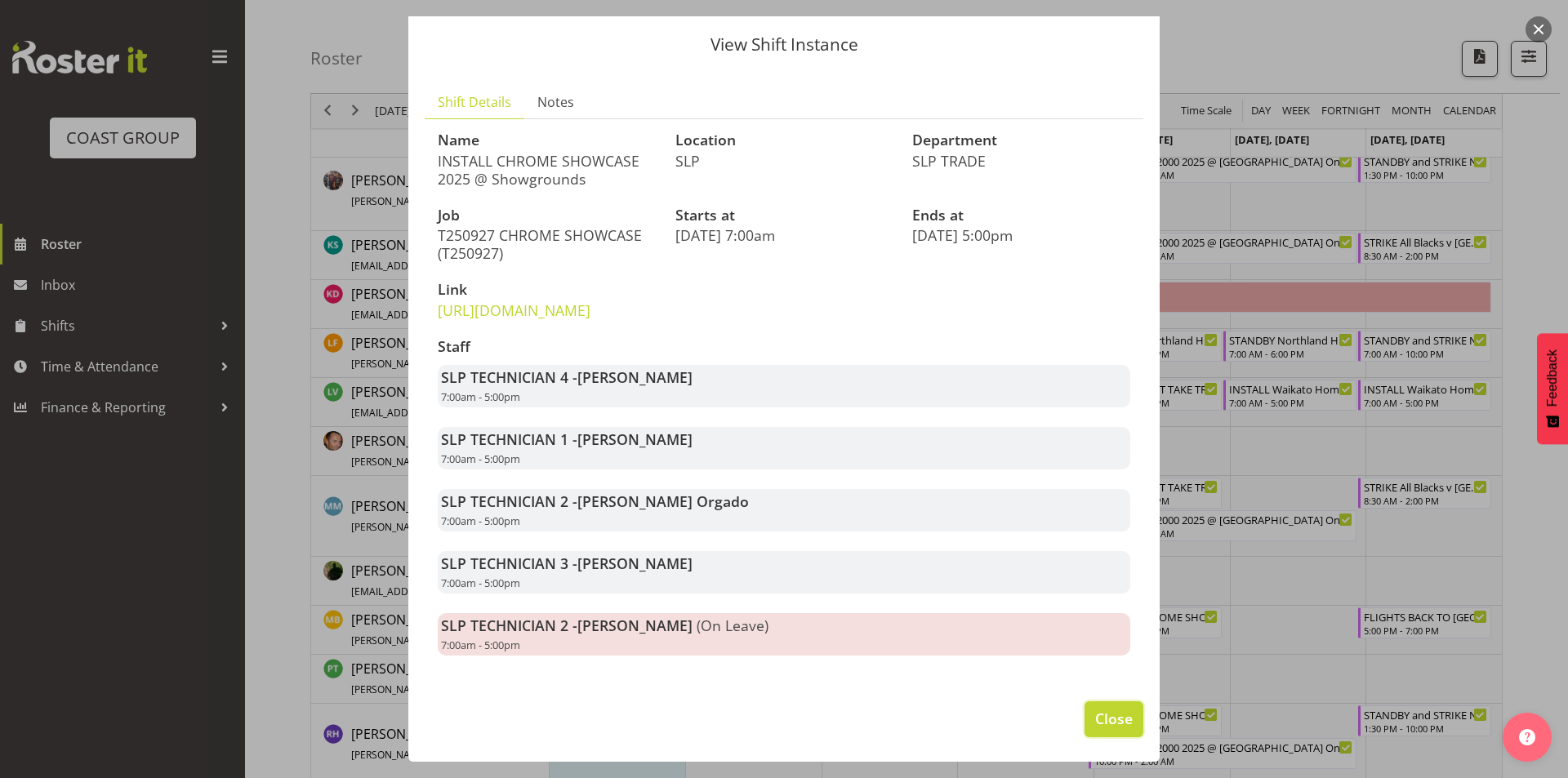
click at [1104, 709] on span "Close" at bounding box center [1114, 718] width 38 height 21
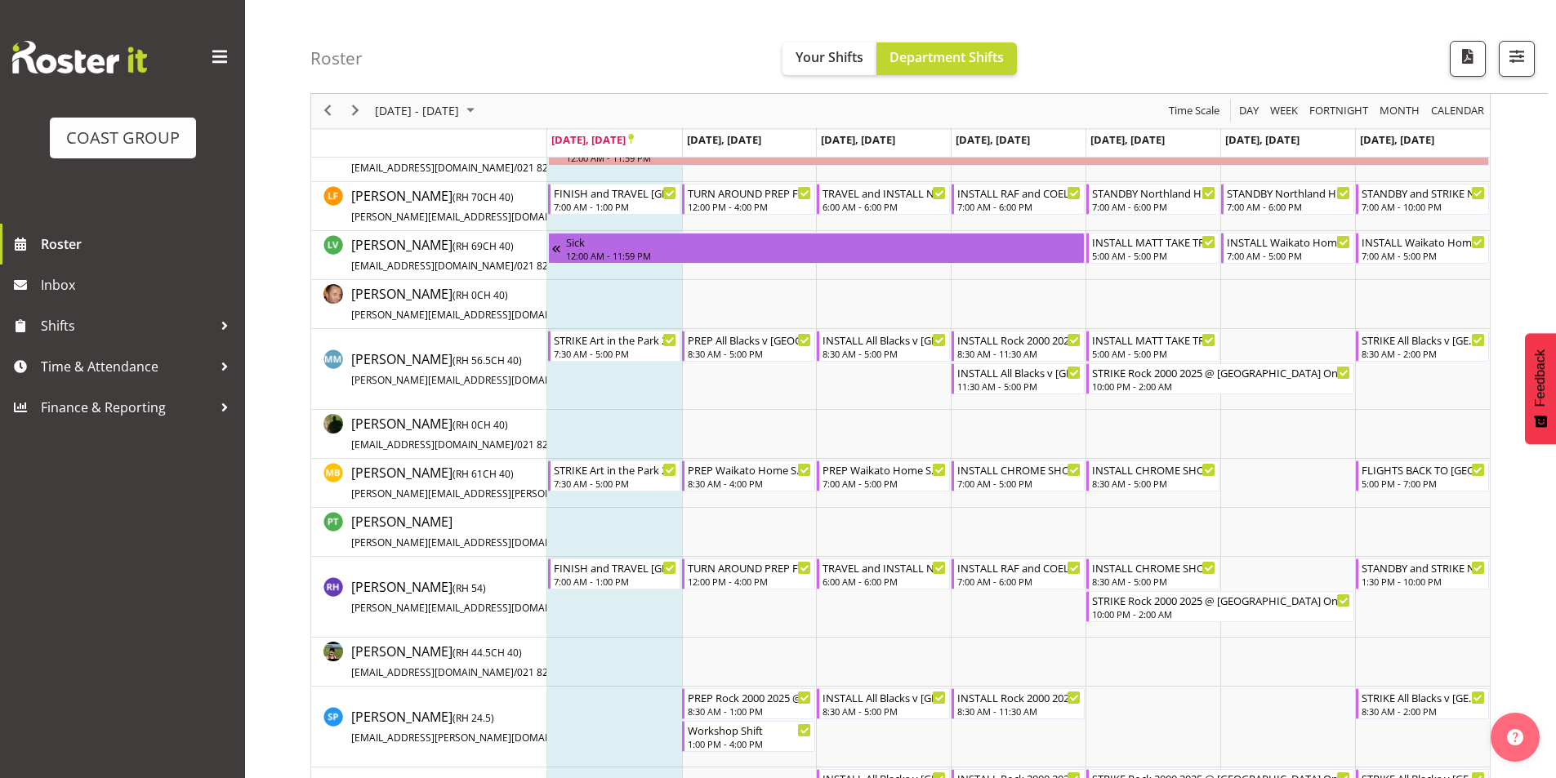
scroll to position [895, 0]
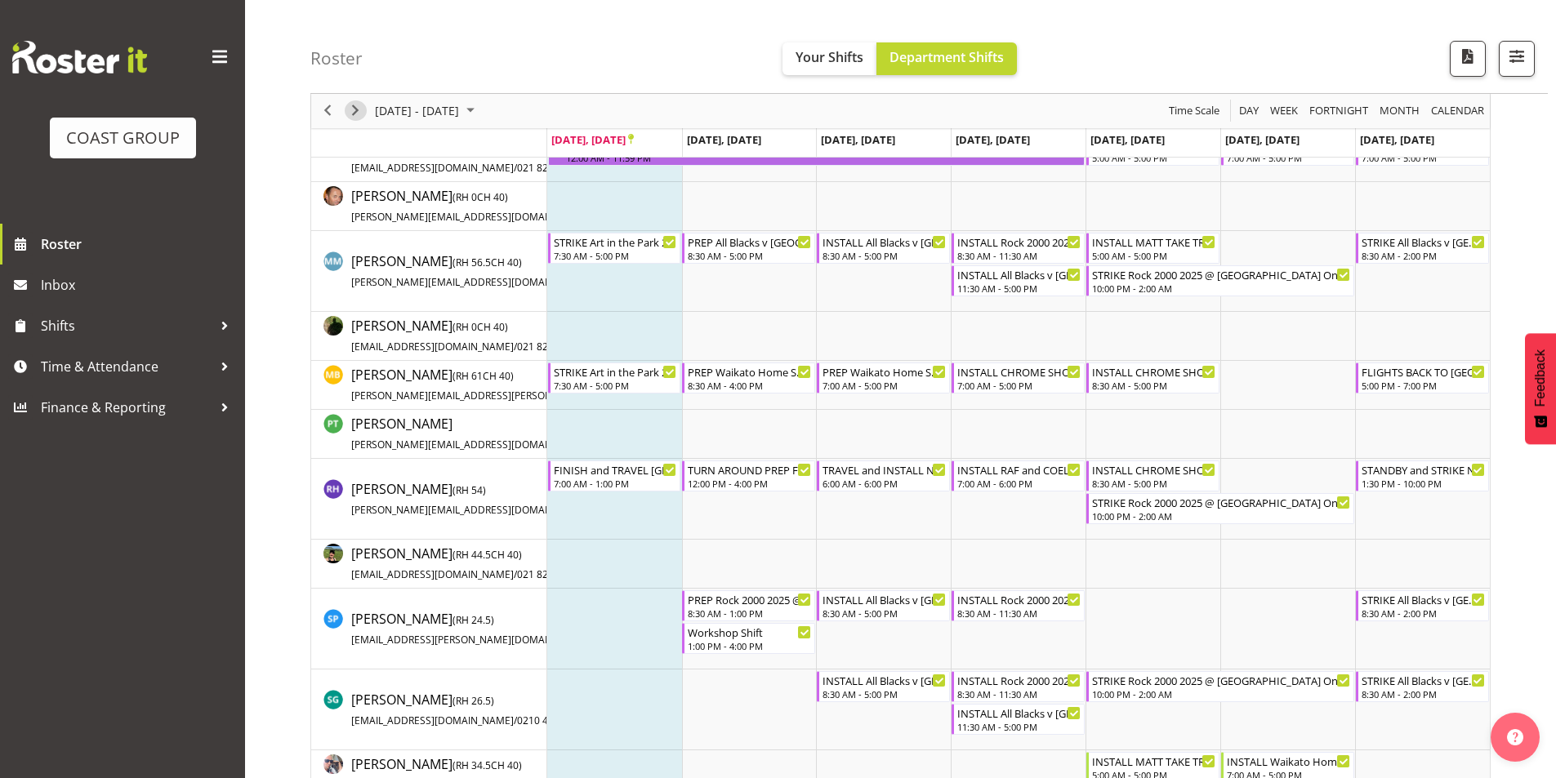
click at [365, 109] on button "Next" at bounding box center [356, 111] width 22 height 20
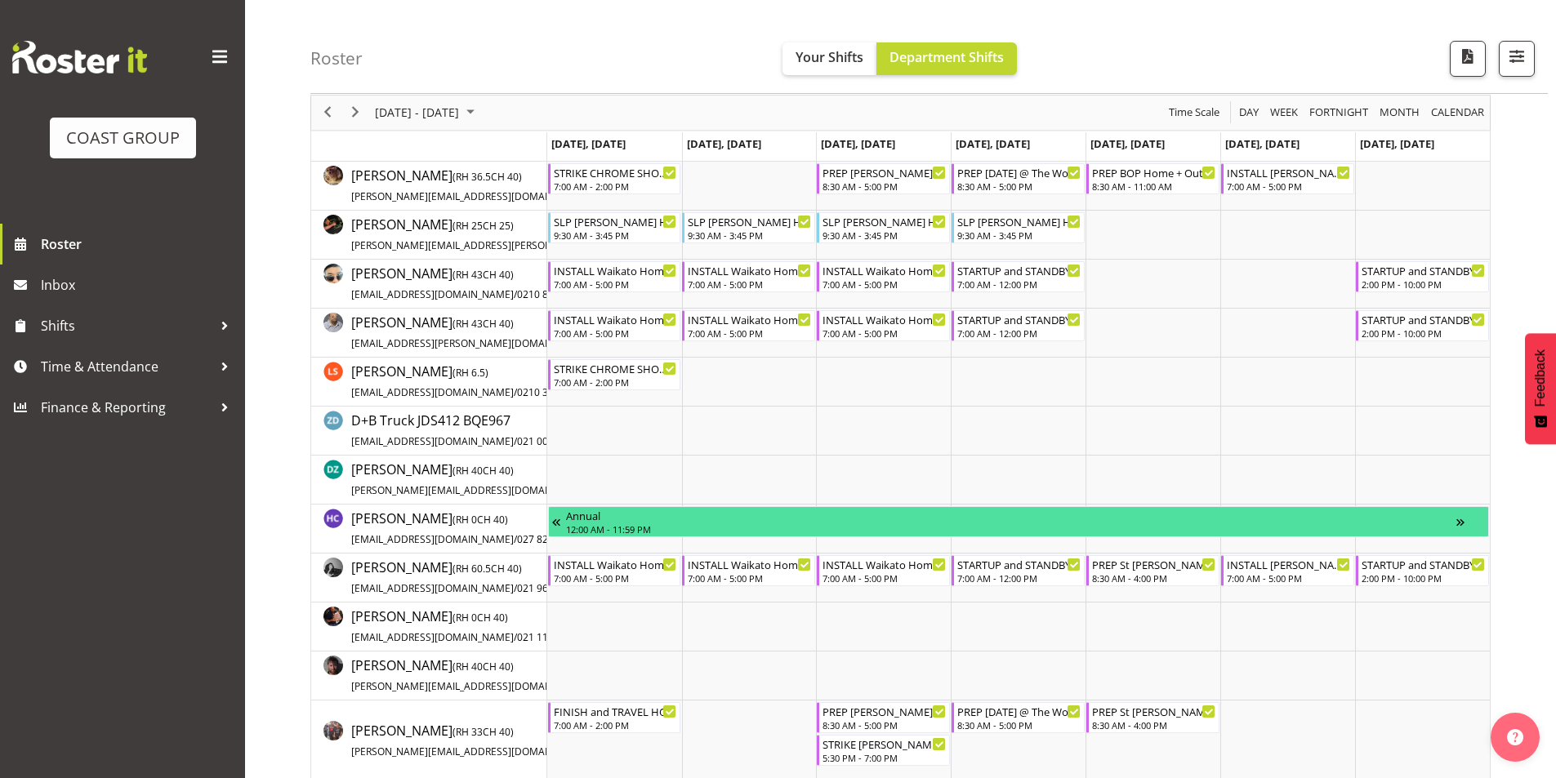
scroll to position [64, 0]
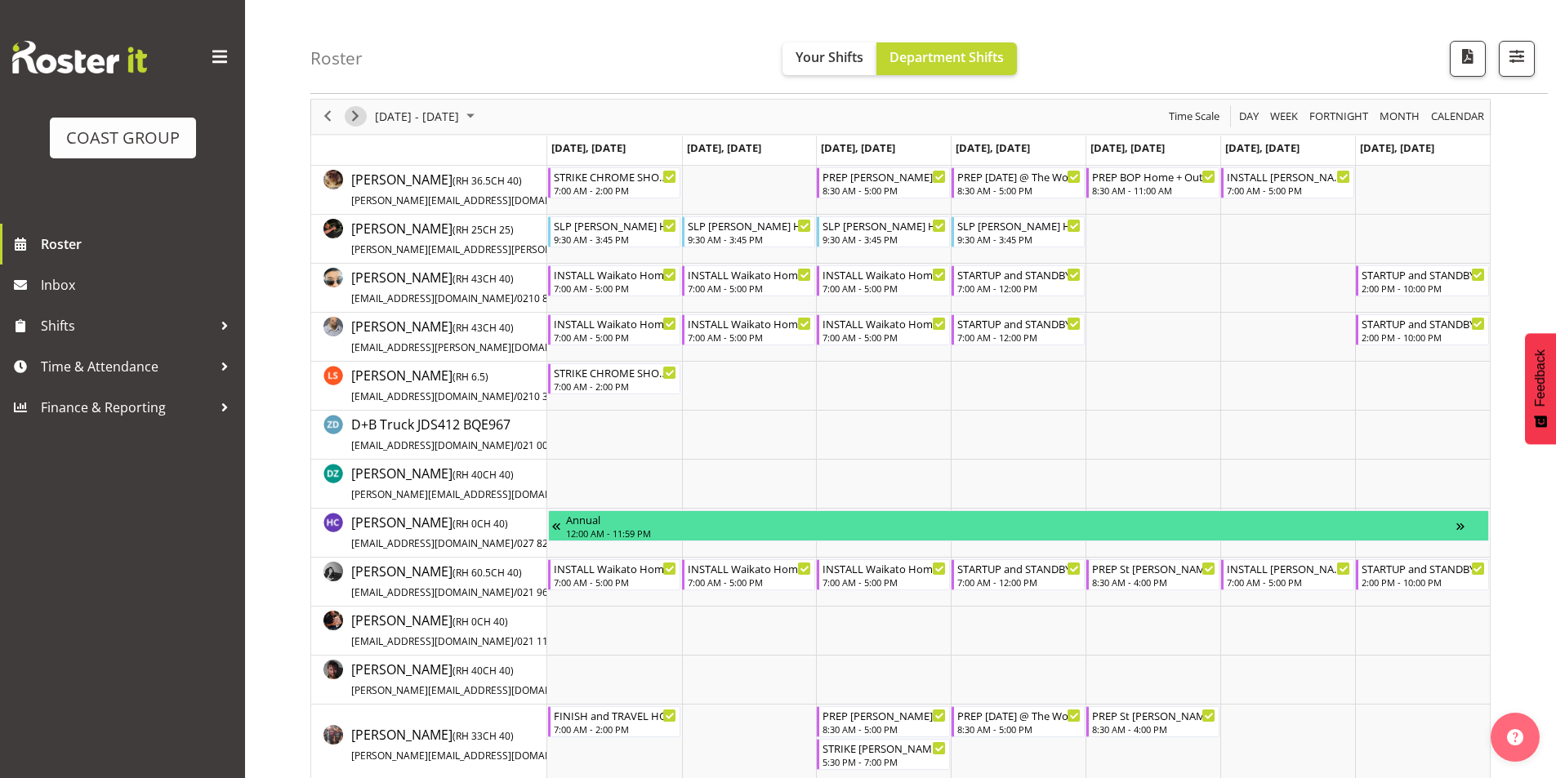
click at [357, 115] on span "Next" at bounding box center [355, 116] width 20 height 20
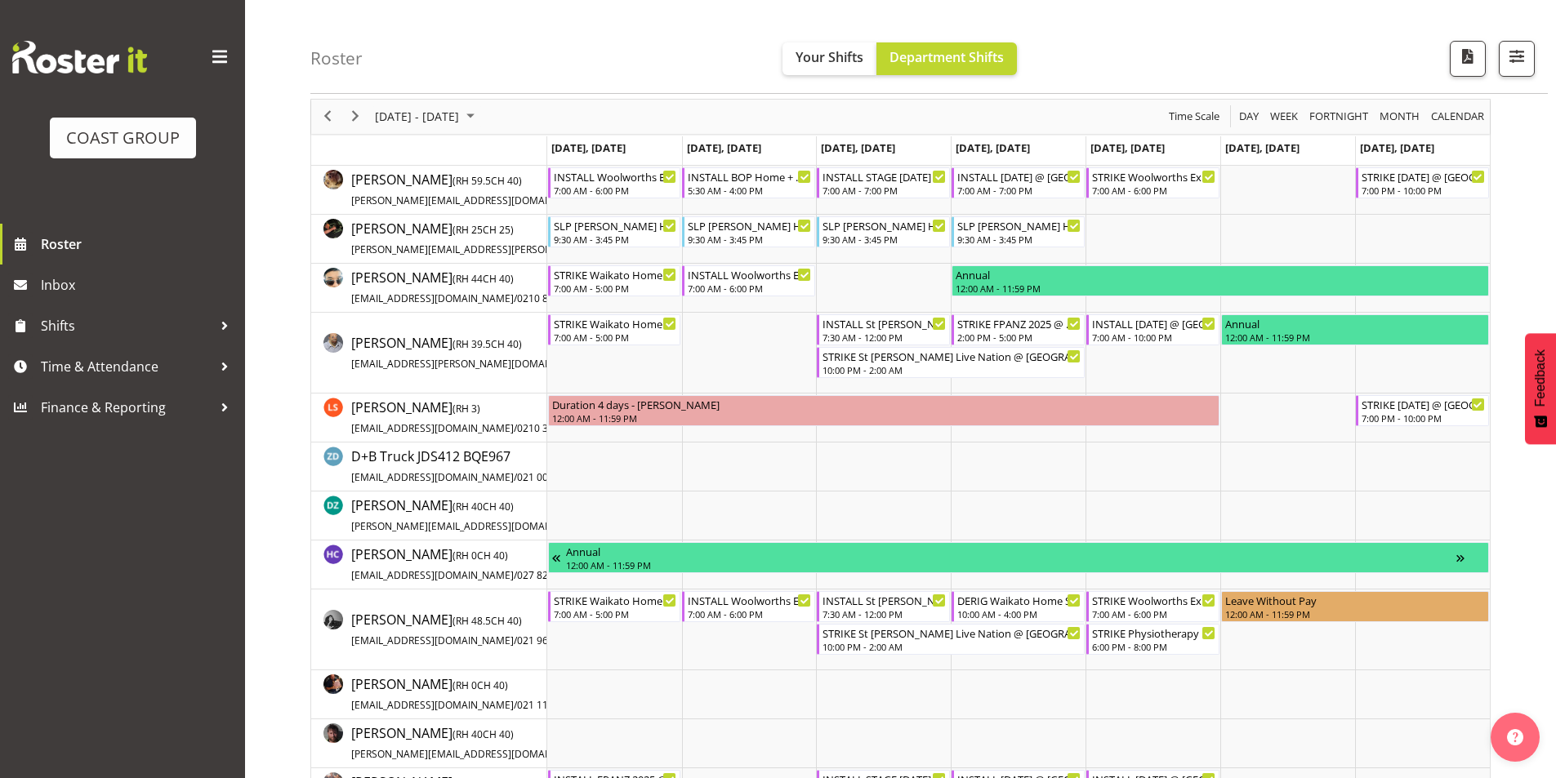
click at [835, 115] on div "[DATE] - [DATE] [DATE] Day Week Fortnight Month calendar Month Agenda Time Scale" at bounding box center [900, 117] width 1178 height 34
click at [884, 22] on div "Roster Your Shifts Department Shifts 1 Locations Clear CARLTON EVENTS [PERSON_N…" at bounding box center [928, 47] width 1237 height 94
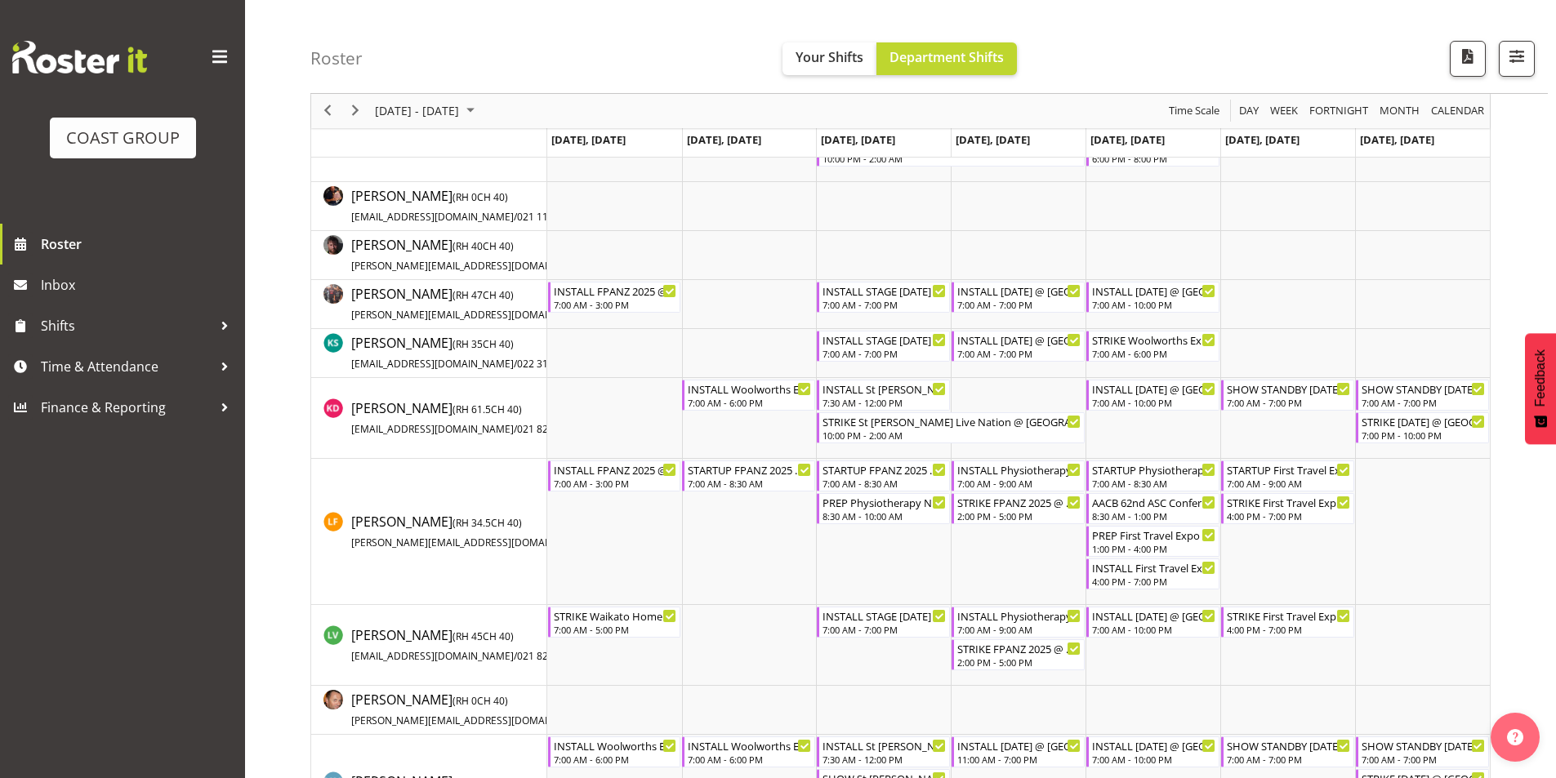
scroll to position [554, 0]
click at [716, 475] on div "STARTUP FPANZ 2025 @ VIADUCT EVENTS CENTRE On SIte @ TBC 7:00 AM - 8:30 AM" at bounding box center [750, 474] width 124 height 31
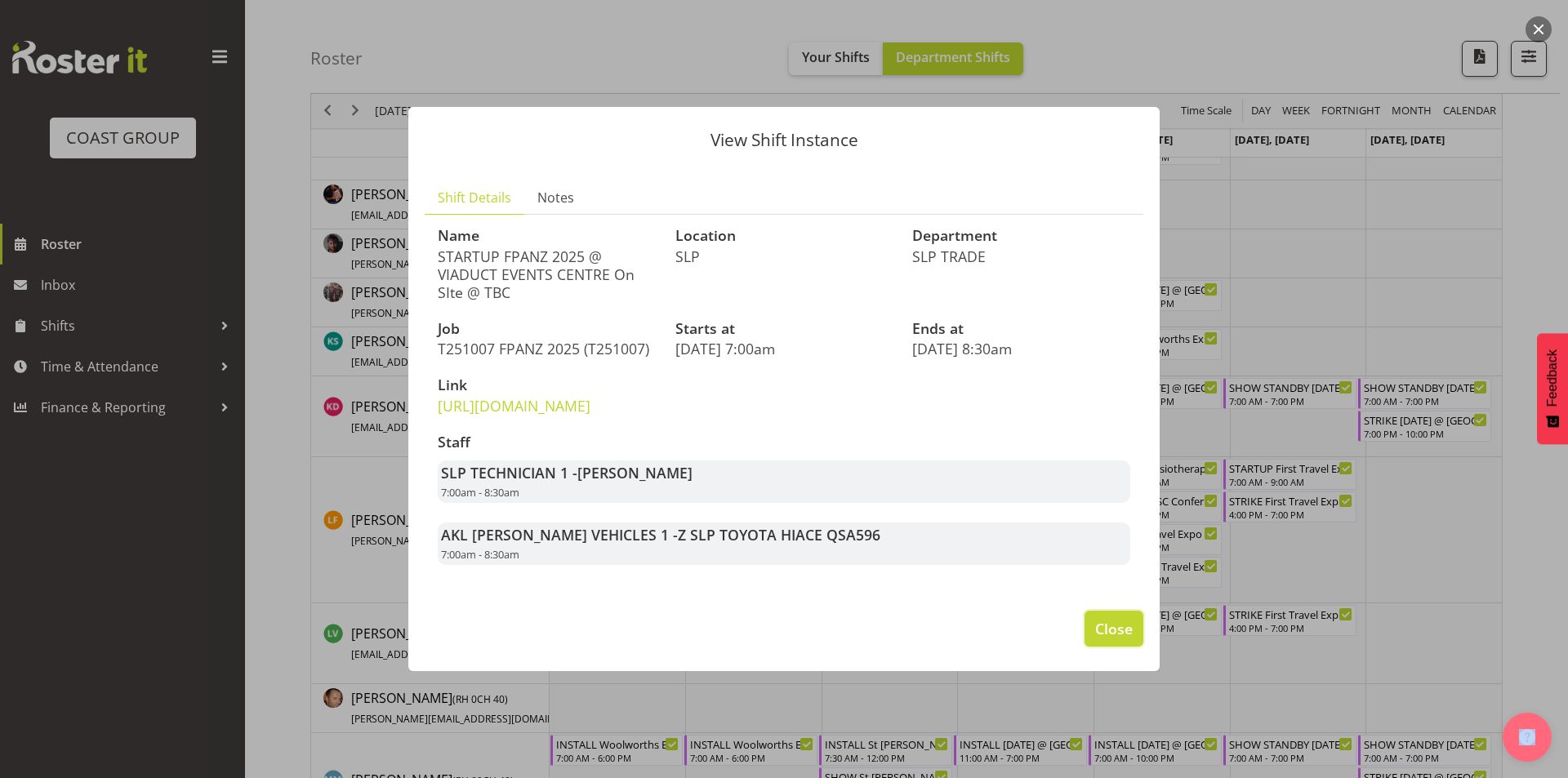
click at [1111, 639] on span "Close" at bounding box center [1114, 628] width 38 height 21
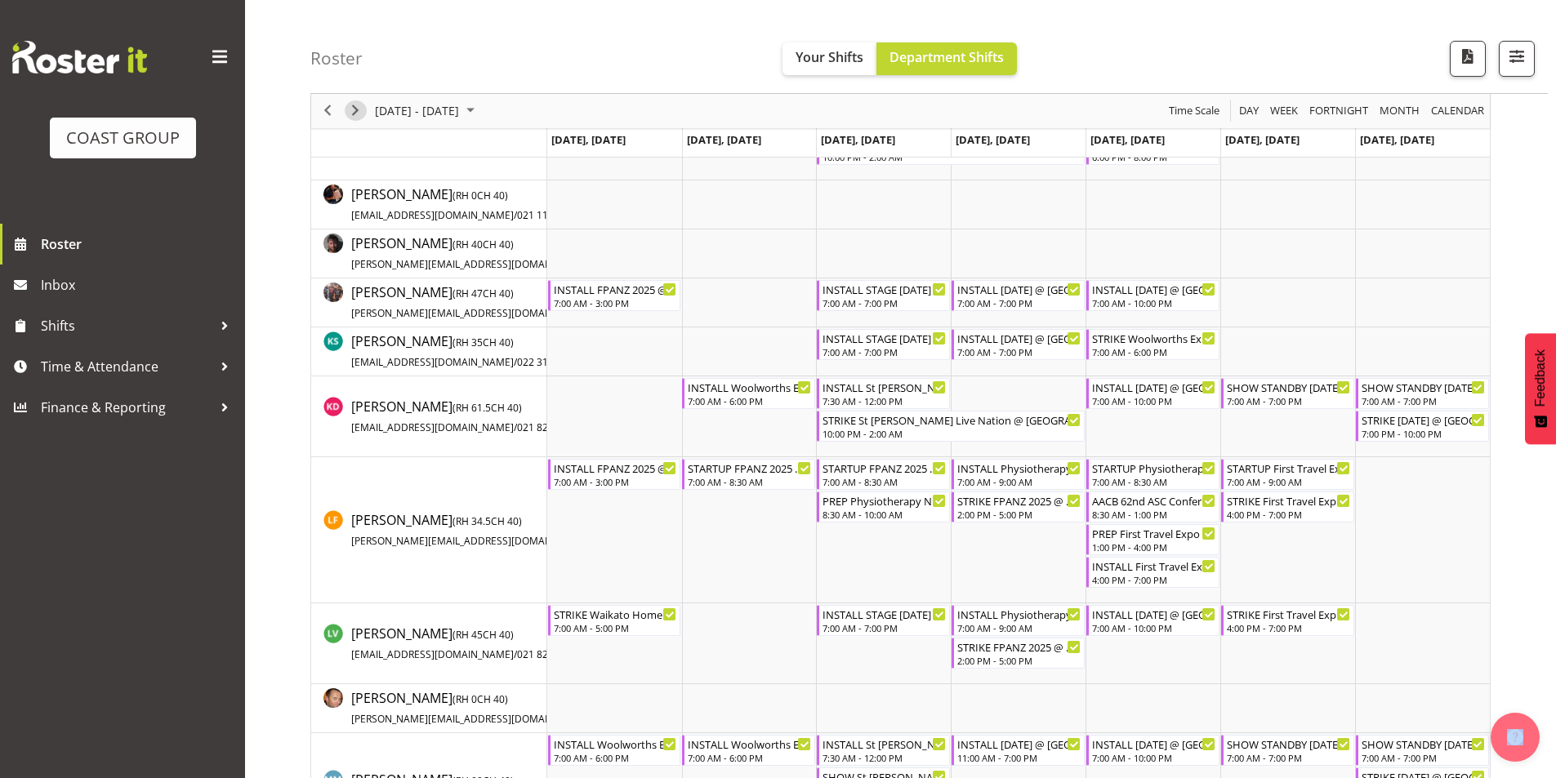
click at [359, 112] on span "Next" at bounding box center [355, 111] width 20 height 20
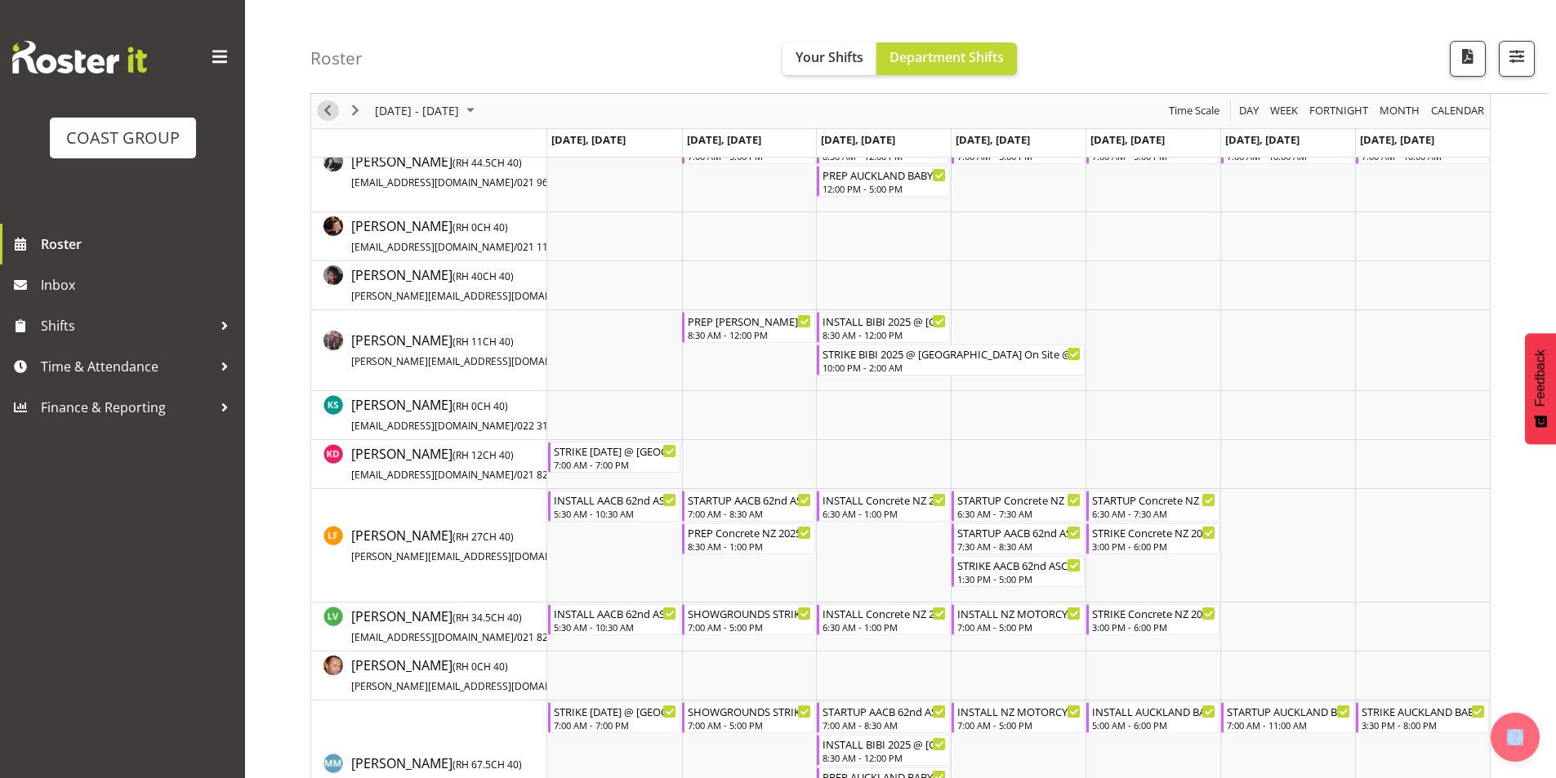
click at [327, 109] on span "Previous" at bounding box center [328, 111] width 20 height 20
click at [0, 0] on div "Timeline Week of October 13, 2025" at bounding box center [0, 0] width 0 height 0
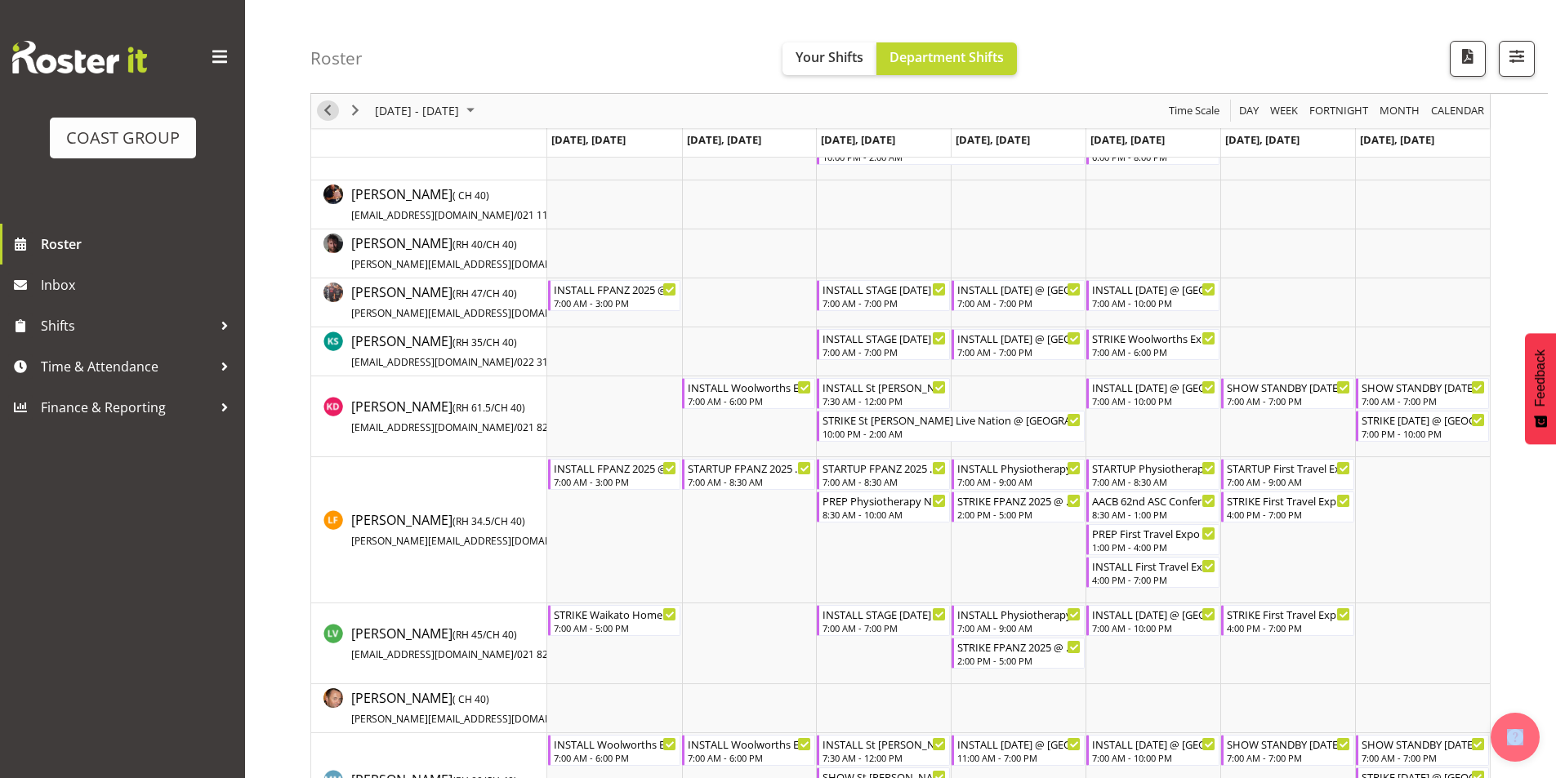
click at [327, 109] on span "Previous" at bounding box center [328, 111] width 20 height 20
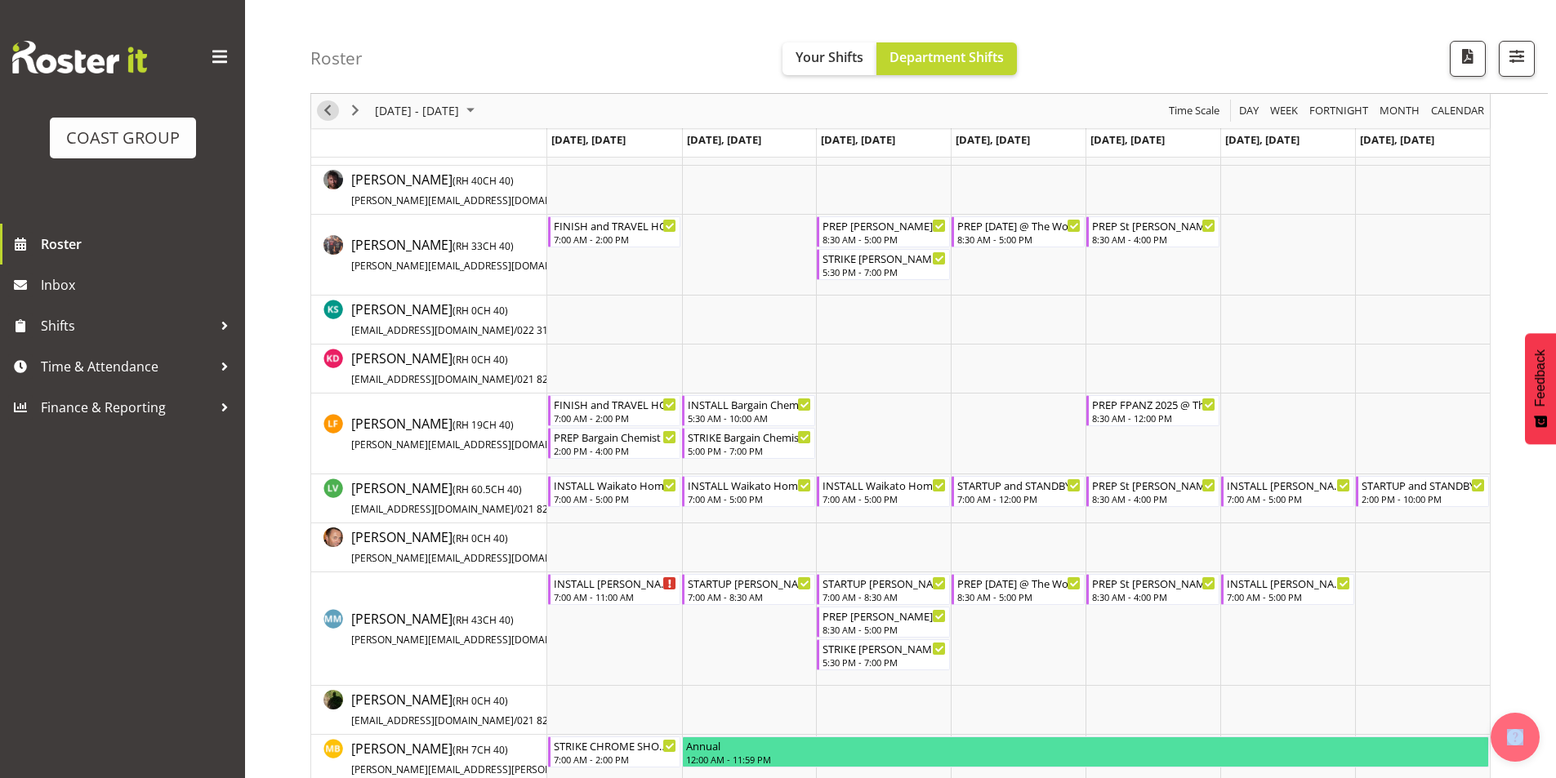
click at [327, 106] on span "Previous" at bounding box center [328, 111] width 20 height 20
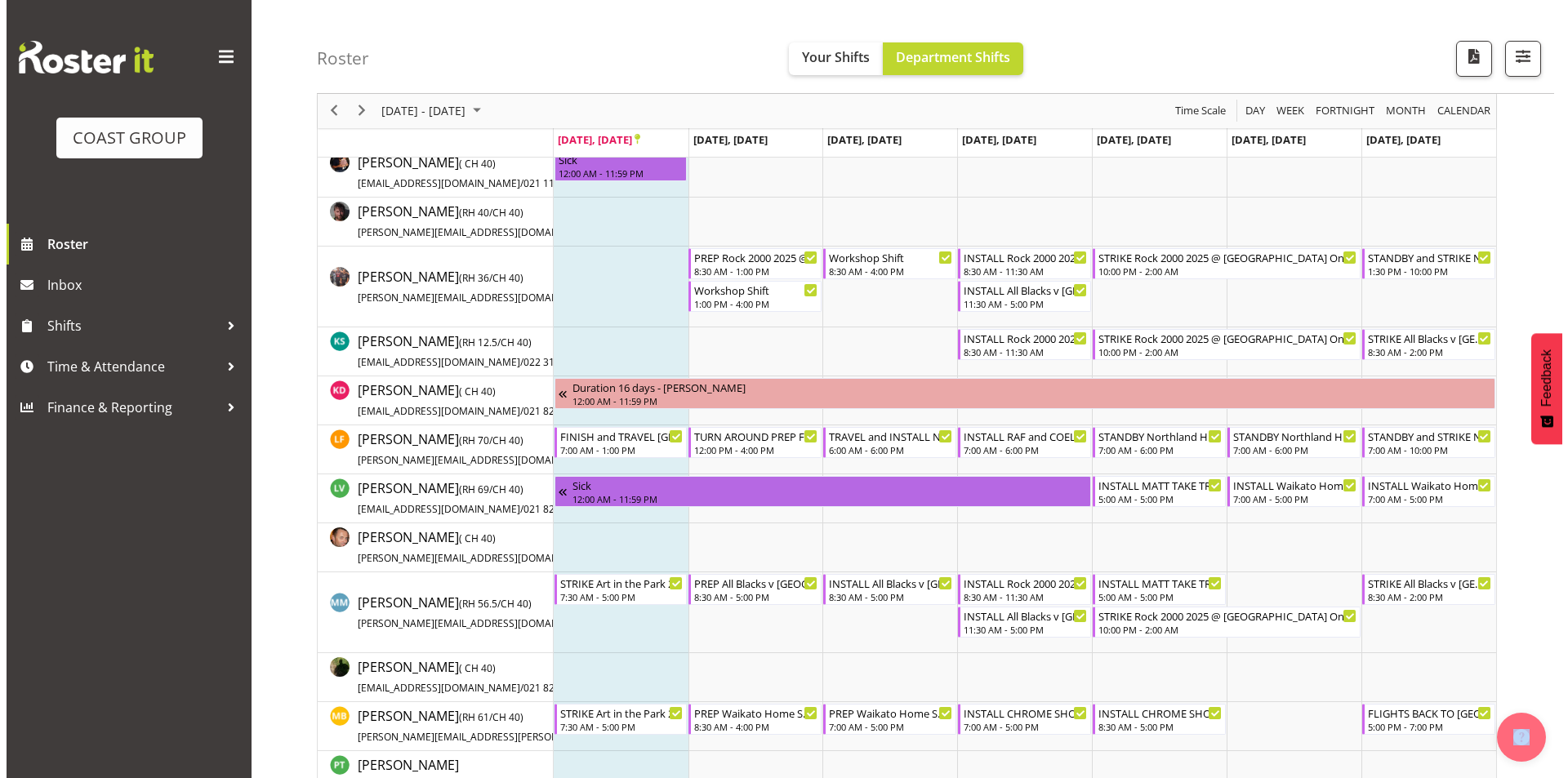
scroll to position [586, 0]
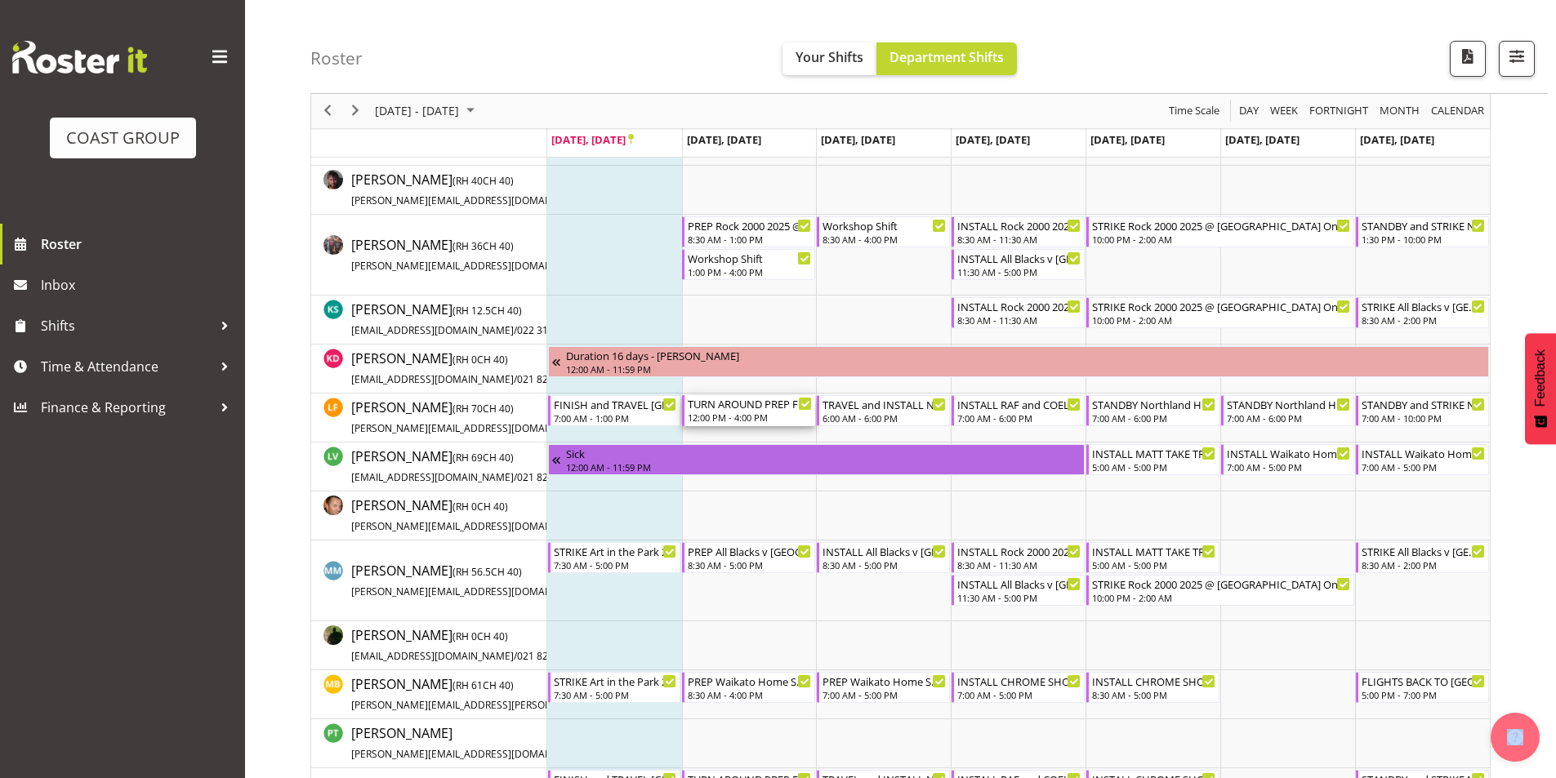
click at [755, 407] on div "TURN AROUND PREP FROM [GEOGRAPHIC_DATA] AND TRAVEL Northland Home and Lifestyle…" at bounding box center [750, 403] width 124 height 16
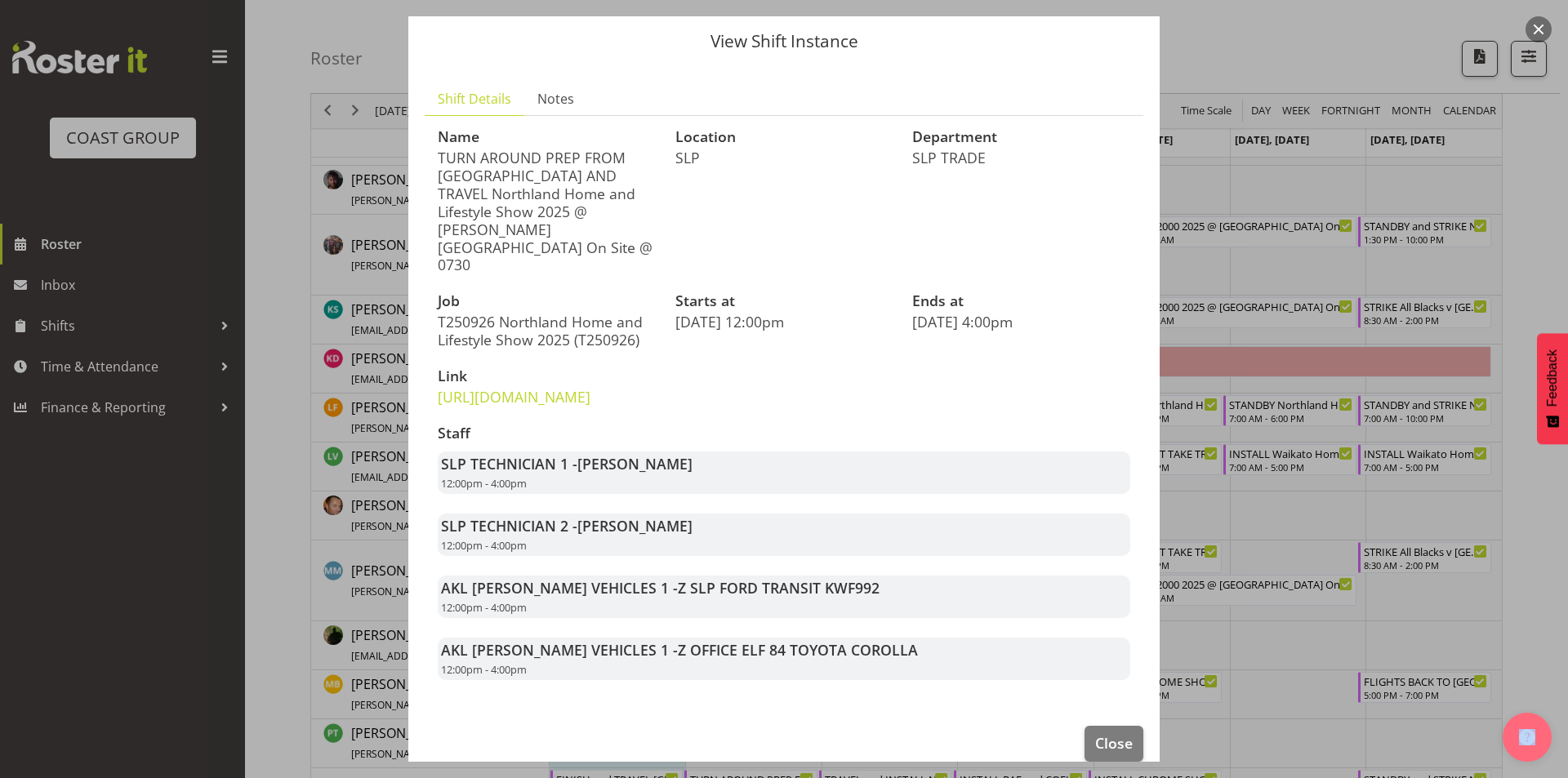
scroll to position [74, 0]
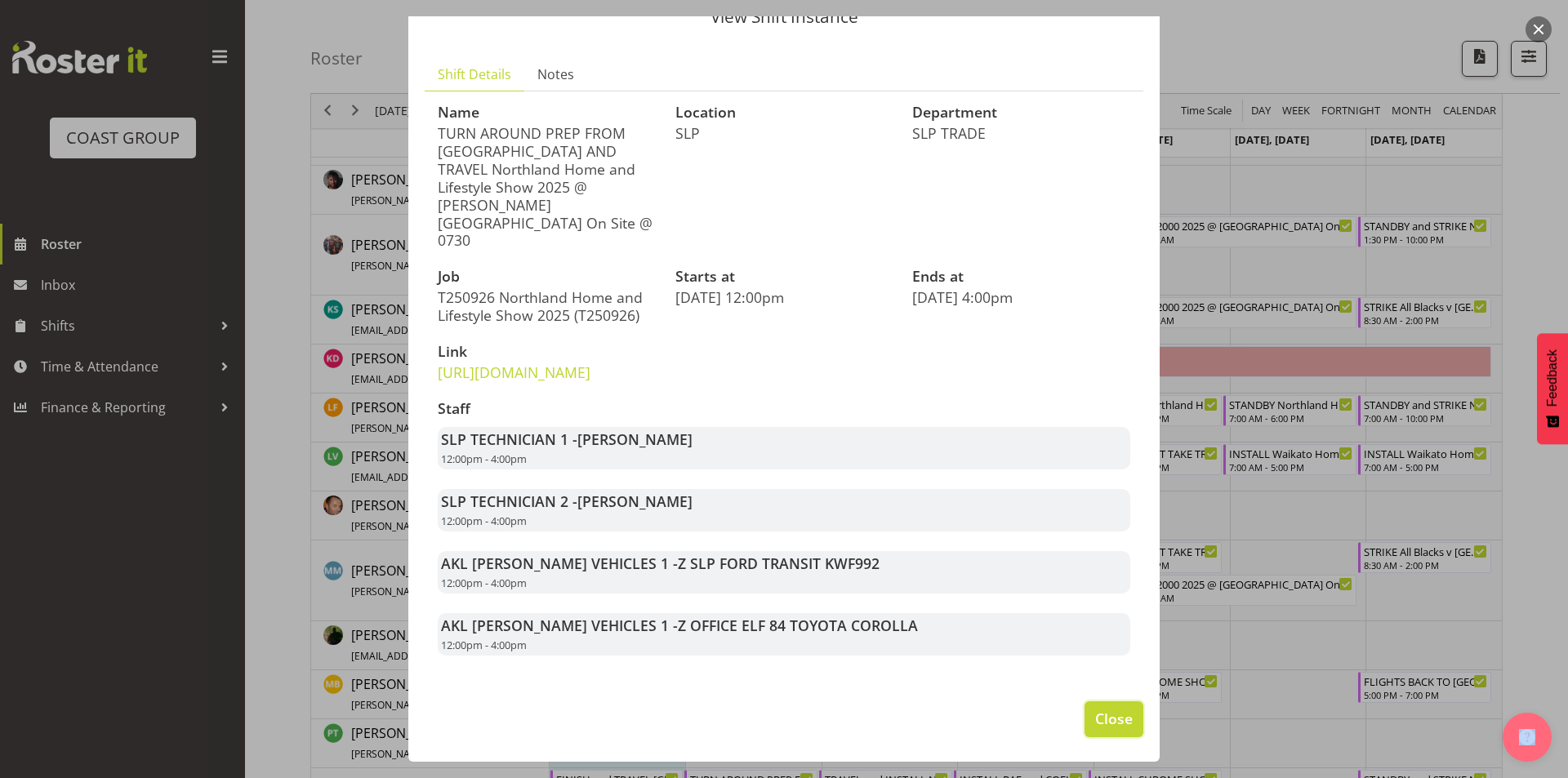
click at [1085, 707] on button "Close" at bounding box center [1114, 720] width 59 height 36
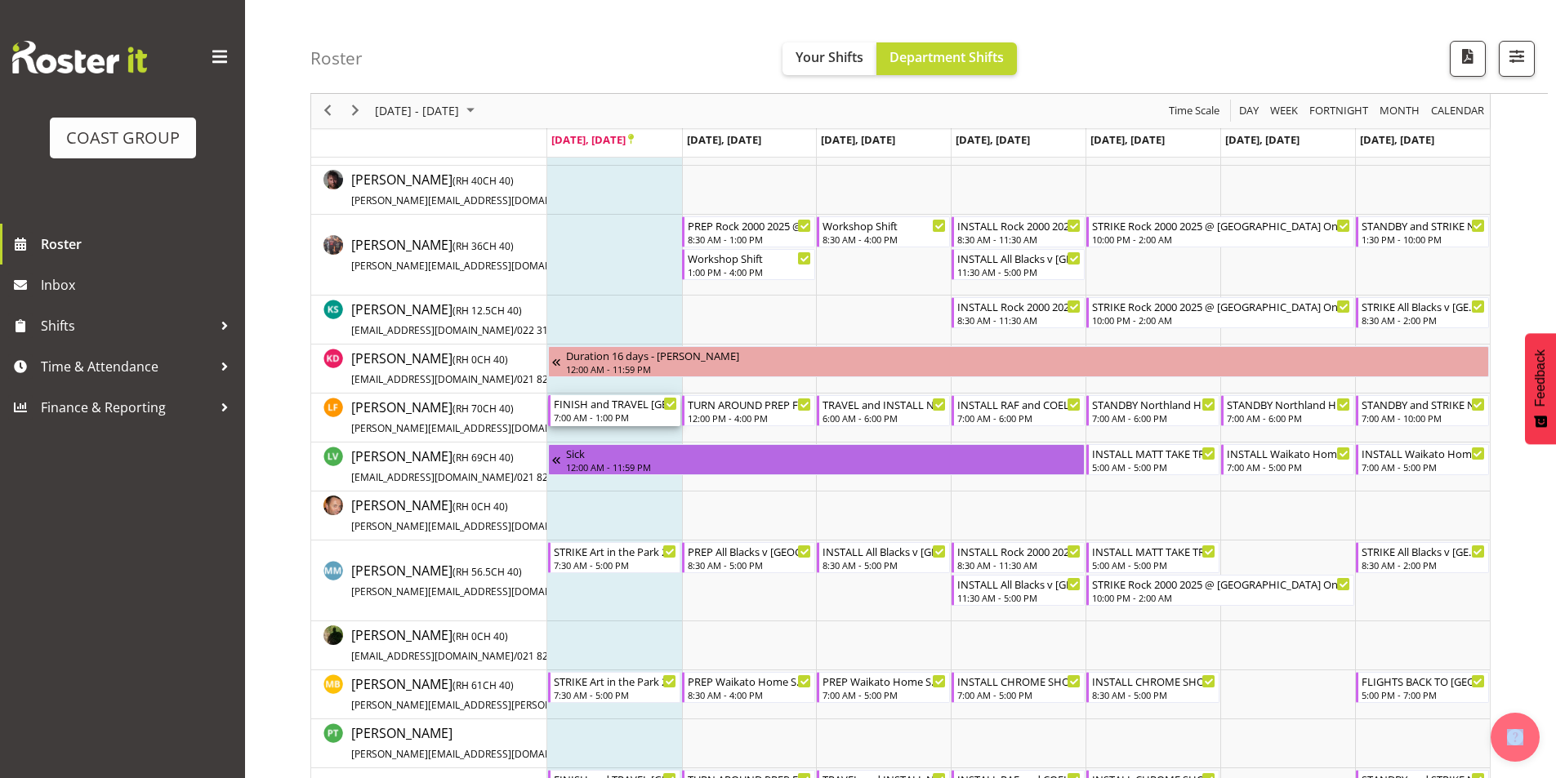
click at [609, 417] on div "7:00 AM - 1:00 PM" at bounding box center [616, 417] width 124 height 13
click at [0, 0] on div at bounding box center [0, 0] width 0 height 0
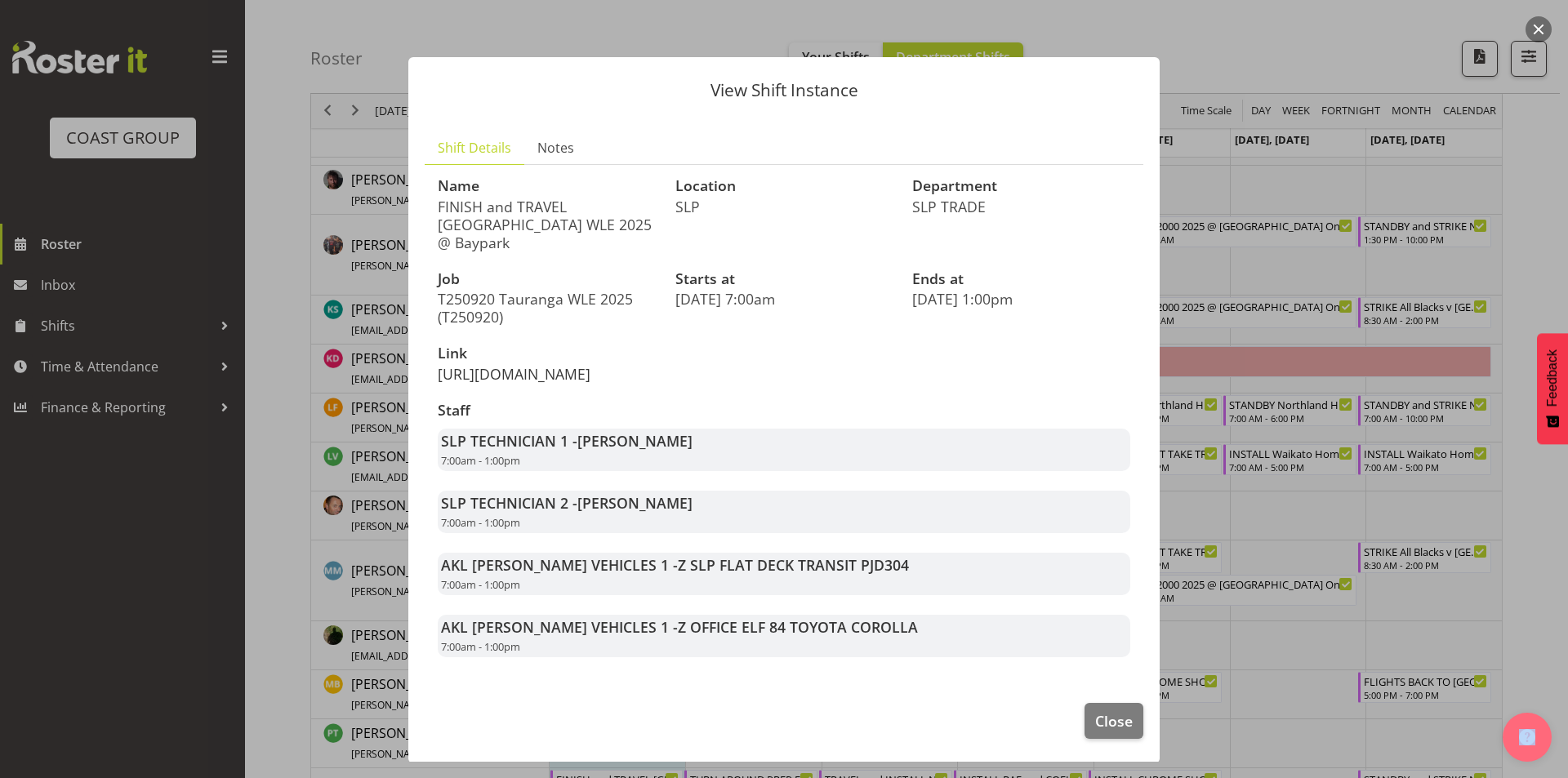
click at [502, 371] on link "[URL][DOMAIN_NAME]" at bounding box center [514, 374] width 153 height 20
click at [1100, 732] on span "Close" at bounding box center [1114, 721] width 38 height 21
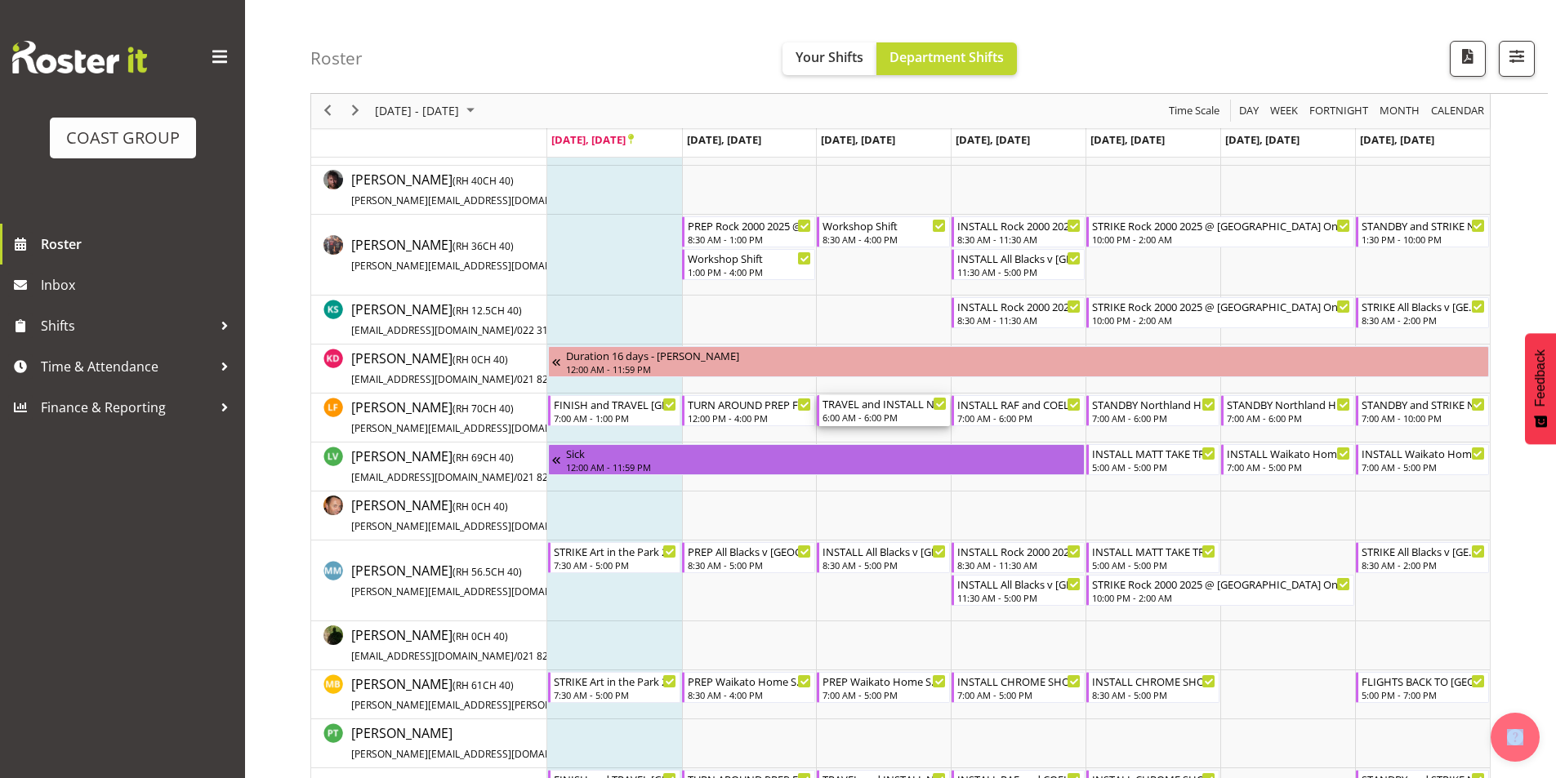
click at [898, 408] on div "TRAVEL and INSTALL Northland Home and Lifestyle Show 2025 @ [PERSON_NAME][GEOGR…" at bounding box center [884, 403] width 124 height 16
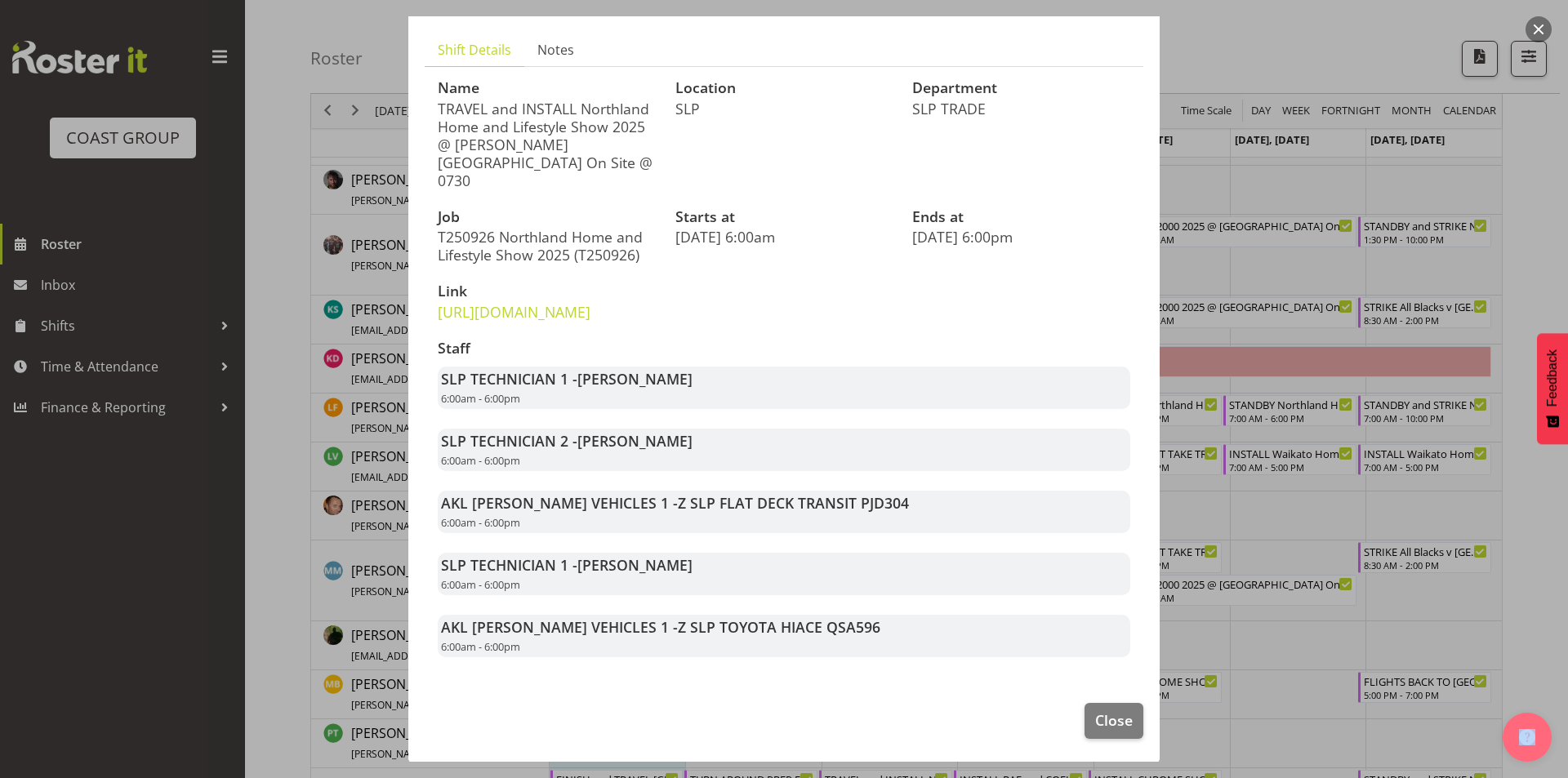
scroll to position [118, 0]
click at [1105, 718] on span "Close" at bounding box center [1114, 718] width 38 height 21
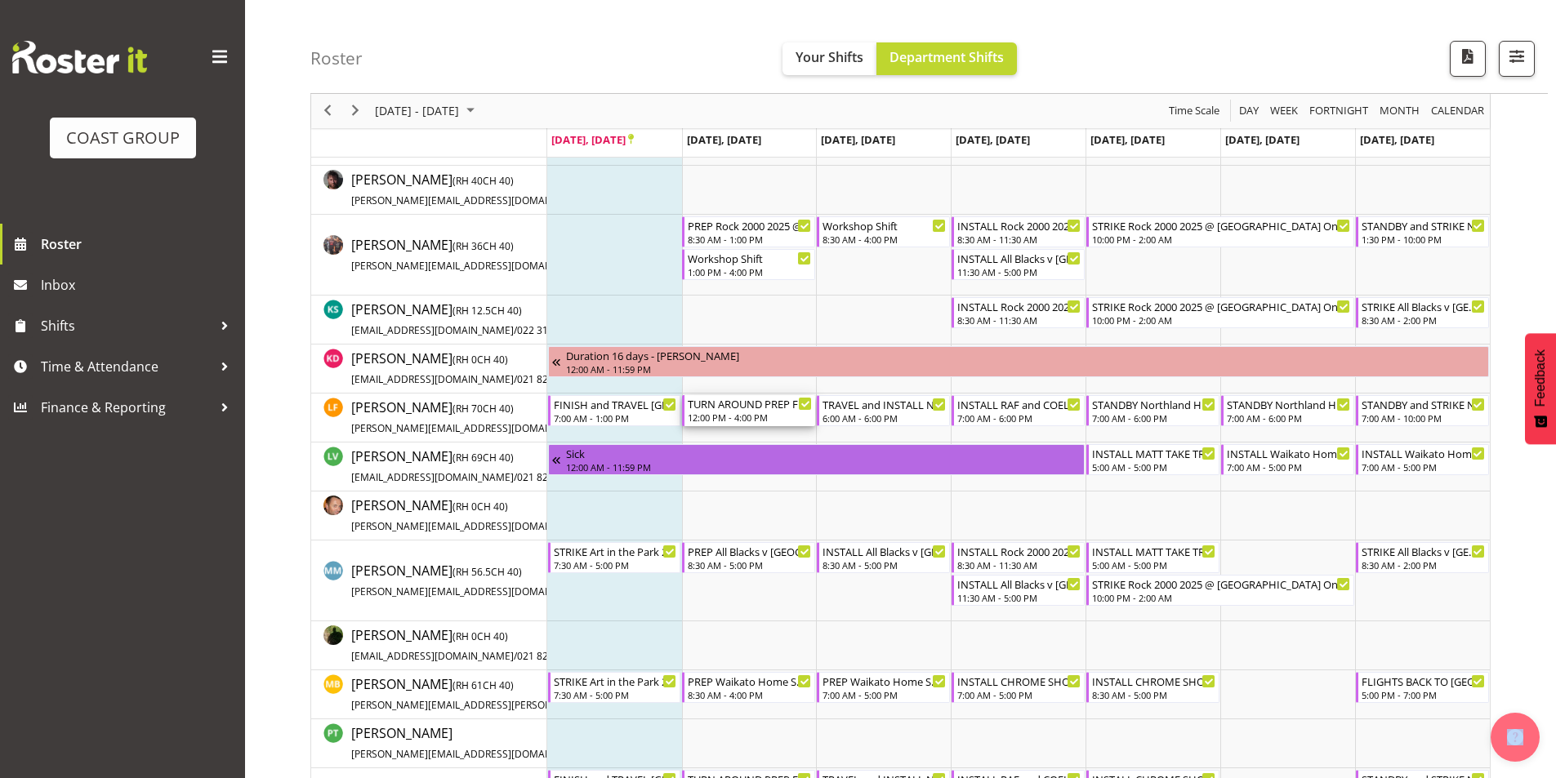
click at [758, 410] on div "TURN AROUND PREP FROM [GEOGRAPHIC_DATA] AND TRAVEL Northland Home and Lifestyle…" at bounding box center [750, 403] width 124 height 16
click at [0, 0] on div at bounding box center [0, 0] width 0 height 0
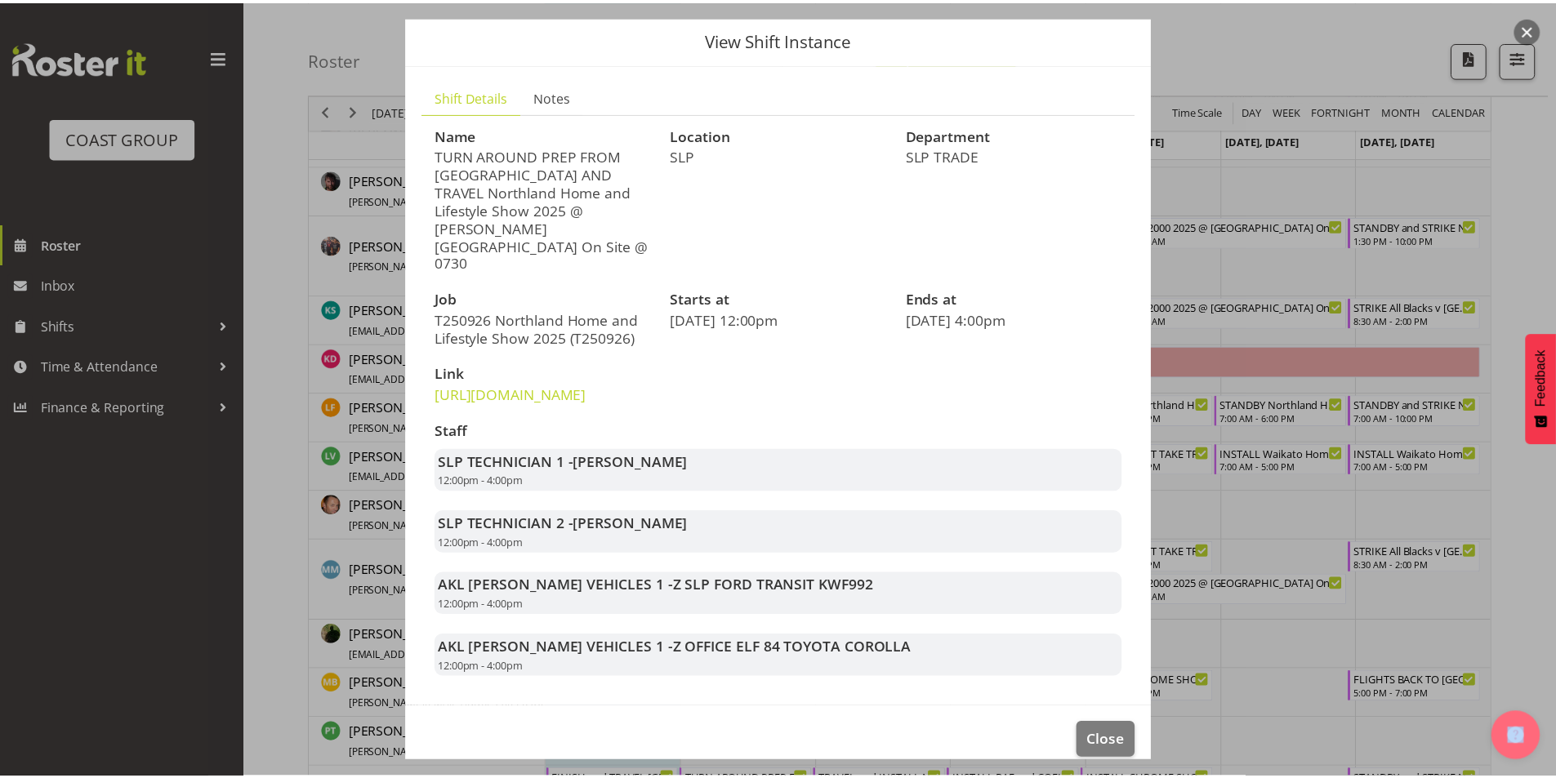
scroll to position [74, 0]
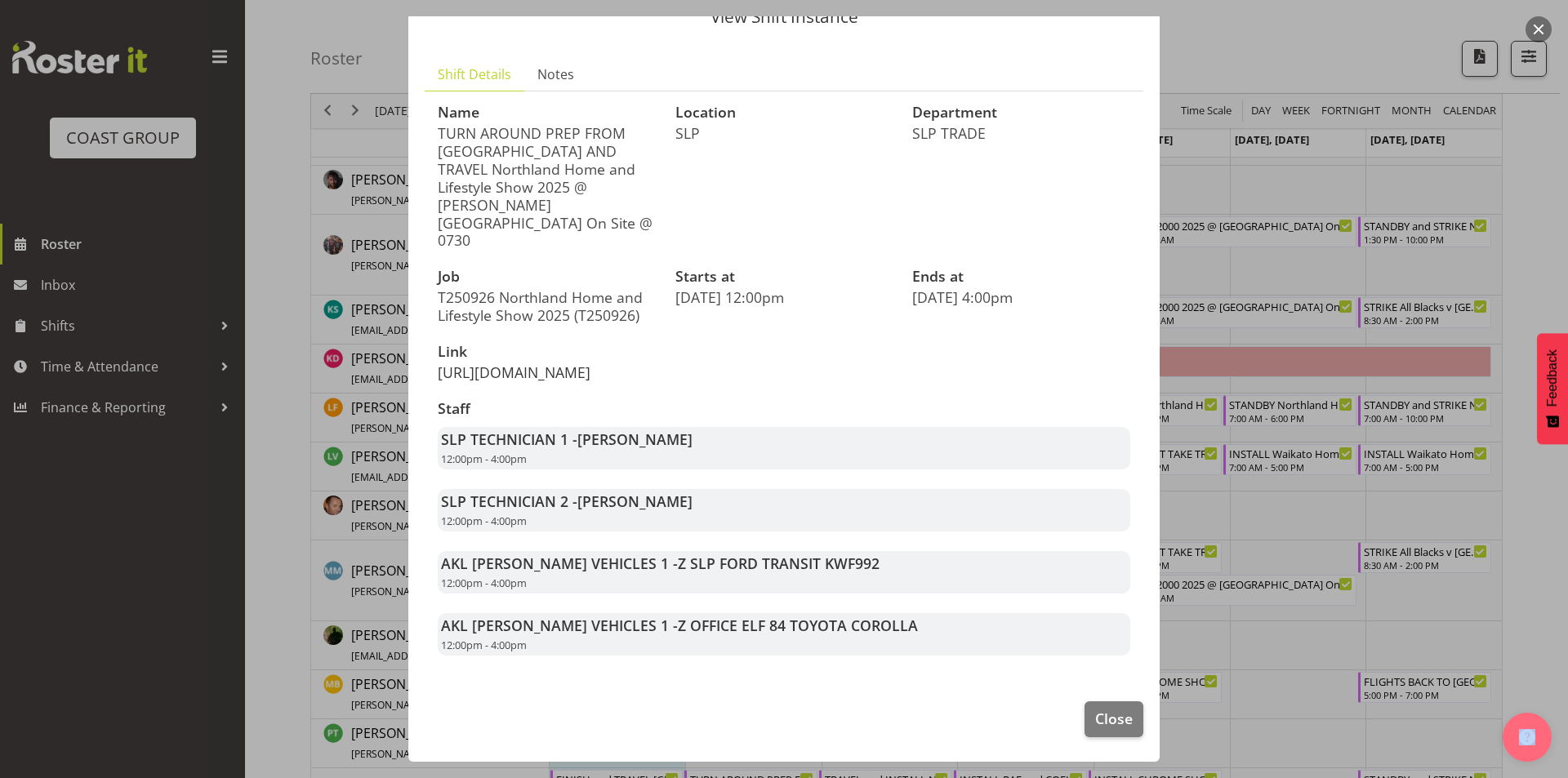
click at [503, 363] on link "[URL][DOMAIN_NAME]" at bounding box center [514, 373] width 153 height 20
click at [1107, 726] on span "Close" at bounding box center [1114, 718] width 38 height 21
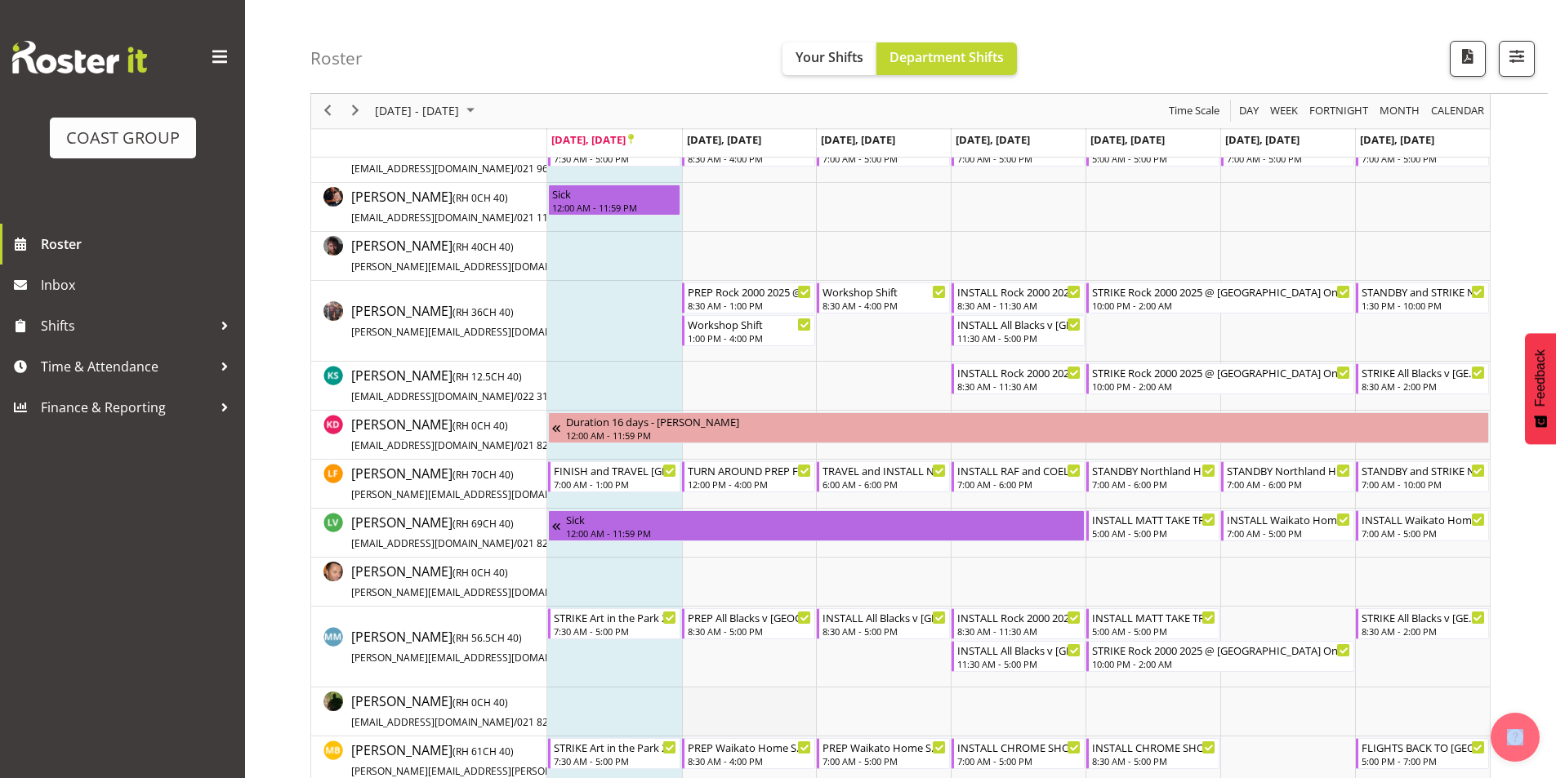
scroll to position [504, 0]
